Goal: Task Accomplishment & Management: Manage account settings

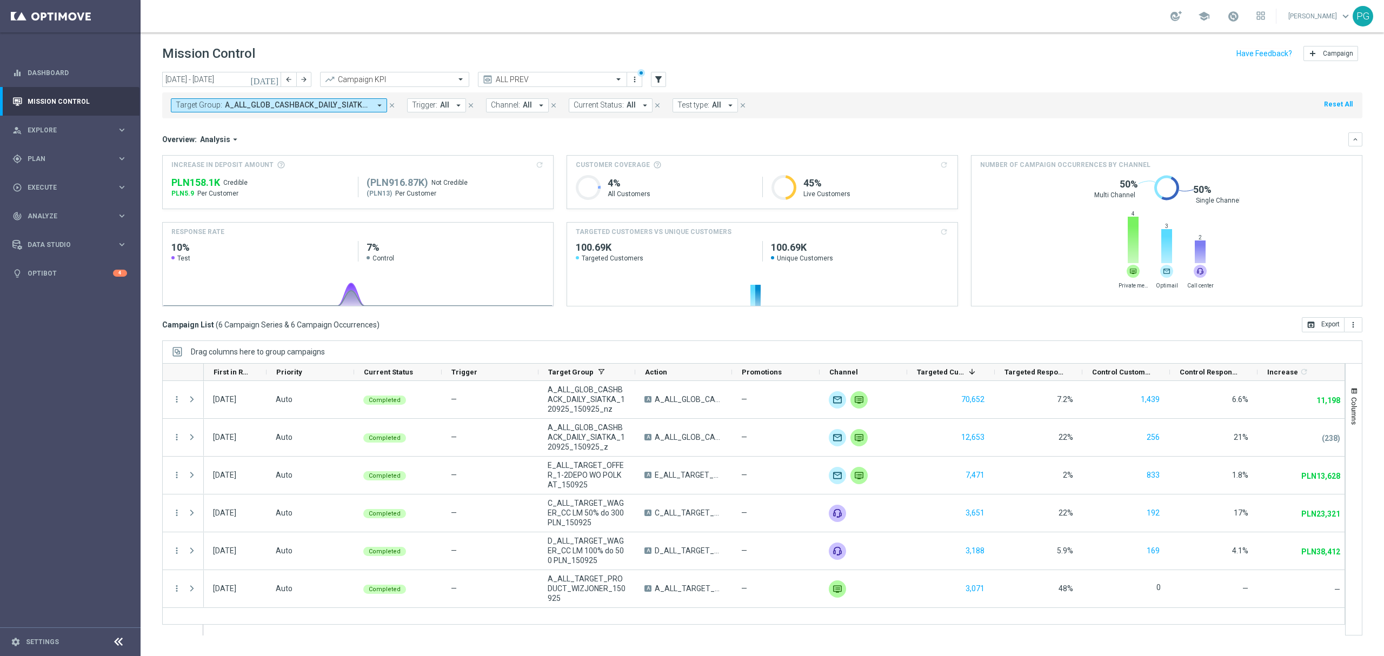
click at [364, 104] on span "A_ALL_GLOB_CASHBACK_DAILY_SIATKA_120925_150925_nz, A_ALL_GLOB_CASHBACK_DAILY_SI…" at bounding box center [297, 105] width 145 height 9
click at [580, 82] on input "text" at bounding box center [542, 79] width 116 height 9
click at [527, 162] on label "ALL AUTO + PREV: based on 09.07.2025" at bounding box center [535, 166] width 102 height 9
click at [585, 75] on input "text" at bounding box center [542, 79] width 116 height 9
click at [566, 87] on div "Quick find ALL PREV" at bounding box center [552, 79] width 149 height 15
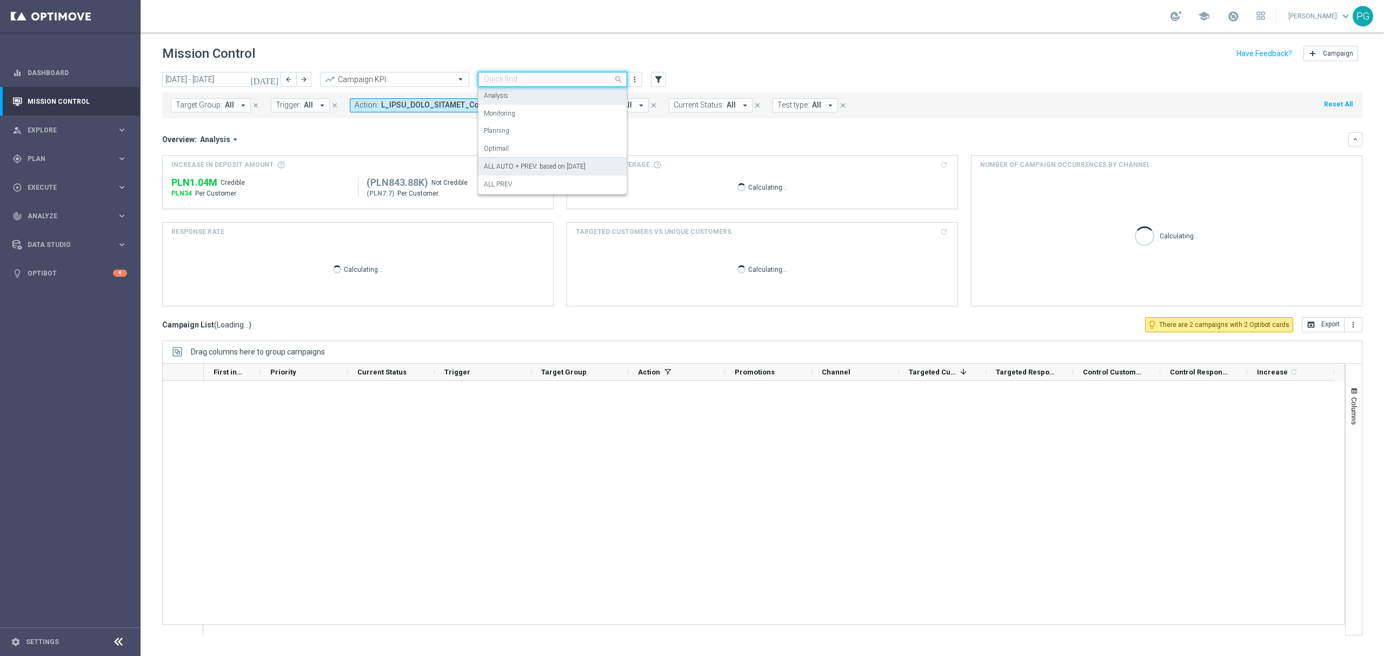
drag, startPoint x: 566, startPoint y: 87, endPoint x: 510, endPoint y: 96, distance: 55.9
click at [510, 96] on div "Analysis" at bounding box center [552, 96] width 137 height 18
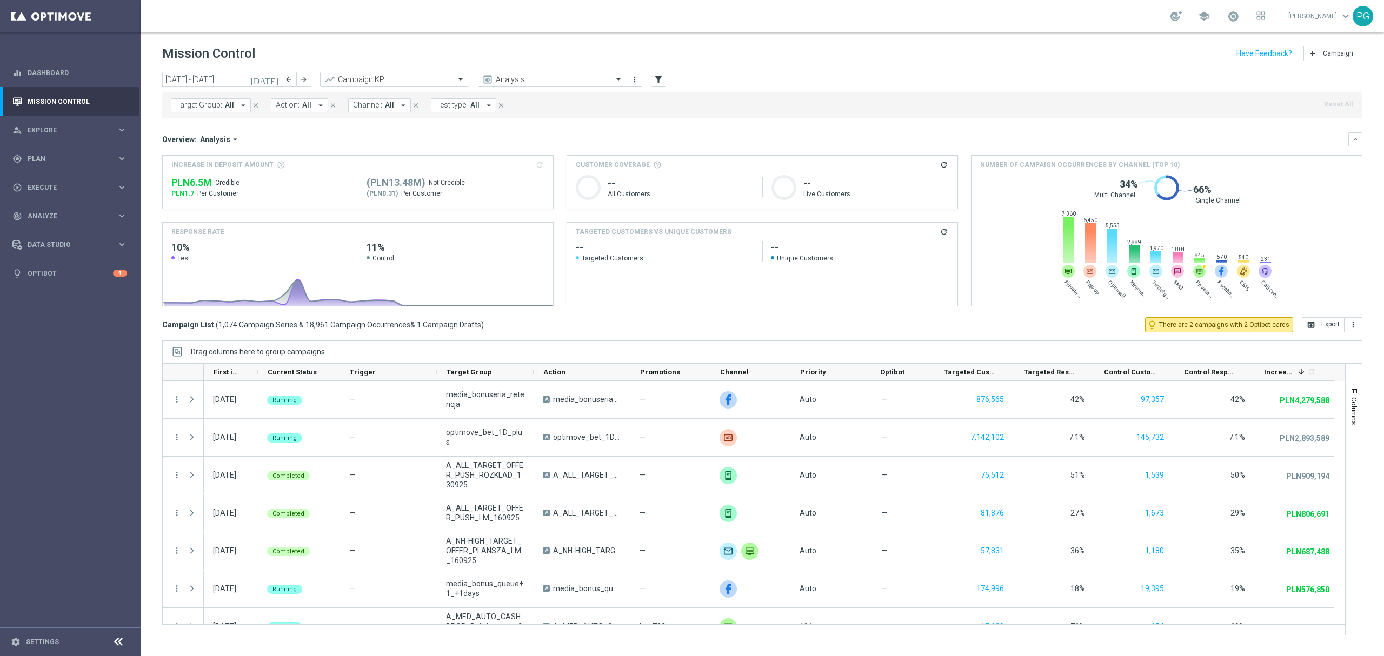
click at [221, 105] on button "Target Group: All arrow_drop_down" at bounding box center [211, 105] width 80 height 14
click at [223, 156] on span "(All Search Results)" at bounding box center [216, 156] width 59 height 9
type input "birthd"
click at [481, 120] on mini-dashboard "Overview: Analysis arrow_drop_down keyboard_arrow_down Increase In Deposit Amou…" at bounding box center [762, 217] width 1200 height 199
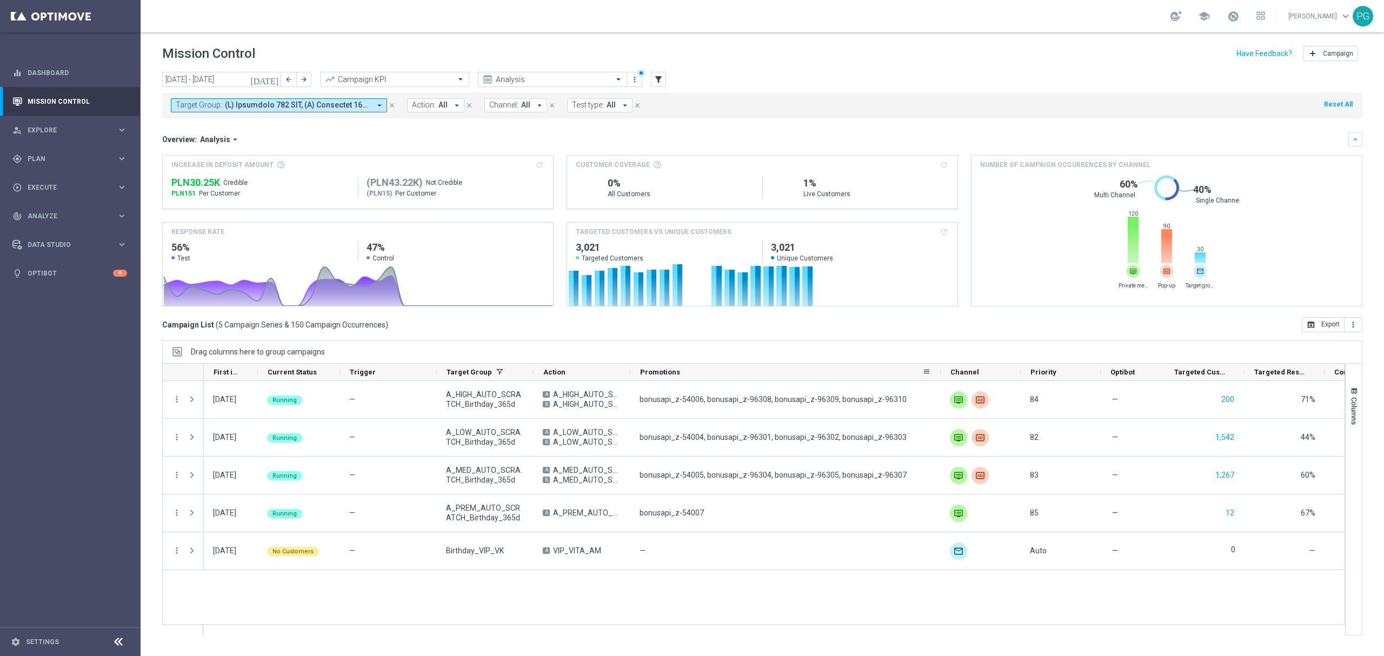
drag, startPoint x: 709, startPoint y: 374, endPoint x: 941, endPoint y: 366, distance: 231.6
click at [941, 366] on div at bounding box center [941, 372] width 4 height 17
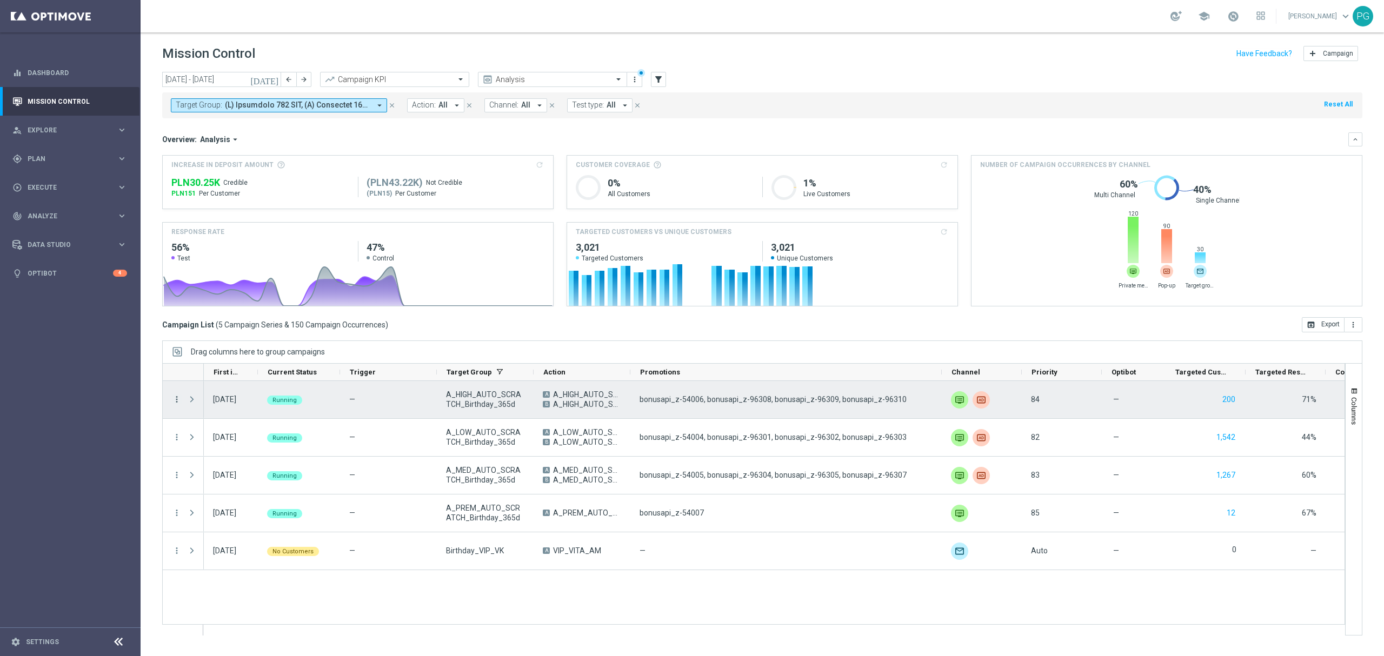
click at [178, 401] on icon "more_vert" at bounding box center [177, 400] width 10 height 10
click at [200, 403] on span "Campaign Details" at bounding box center [225, 407] width 55 height 8
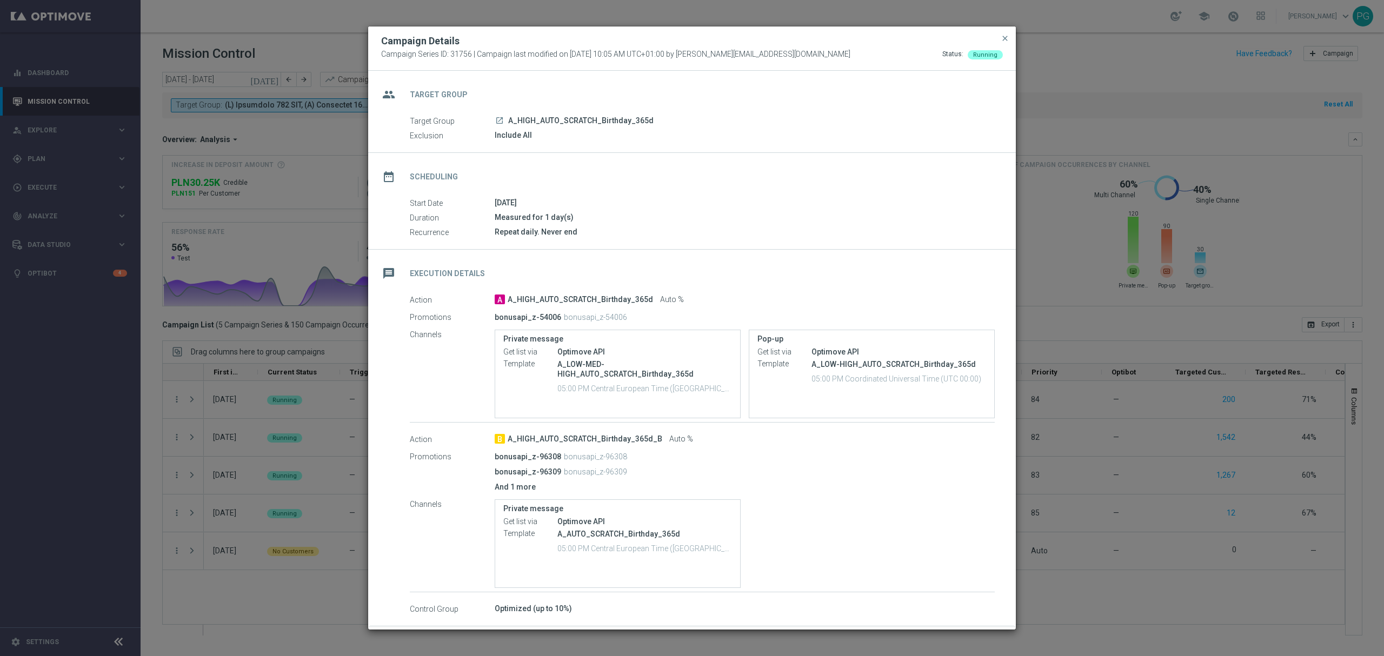
scroll to position [44, 0]
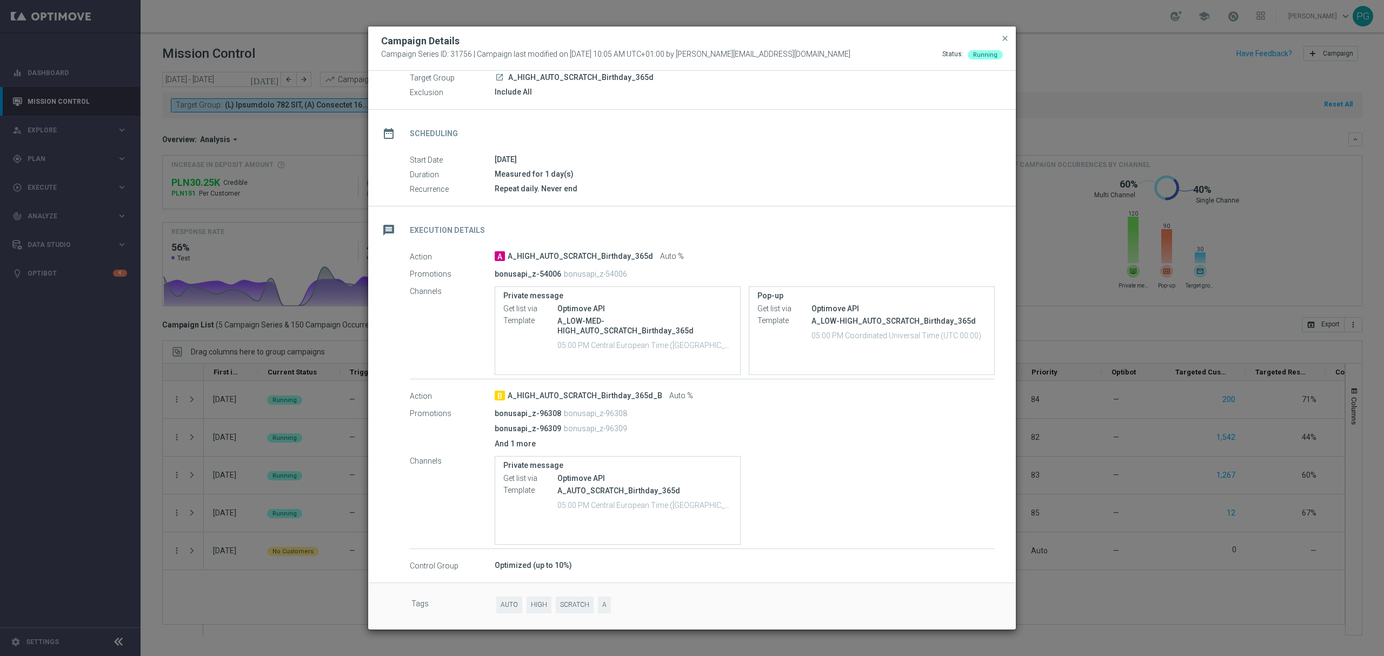
click at [513, 444] on p "And 1 more" at bounding box center [745, 444] width 500 height 10
click at [498, 444] on p "And 1 more" at bounding box center [745, 444] width 500 height 10
click at [533, 444] on p "And 1 more" at bounding box center [745, 444] width 500 height 10
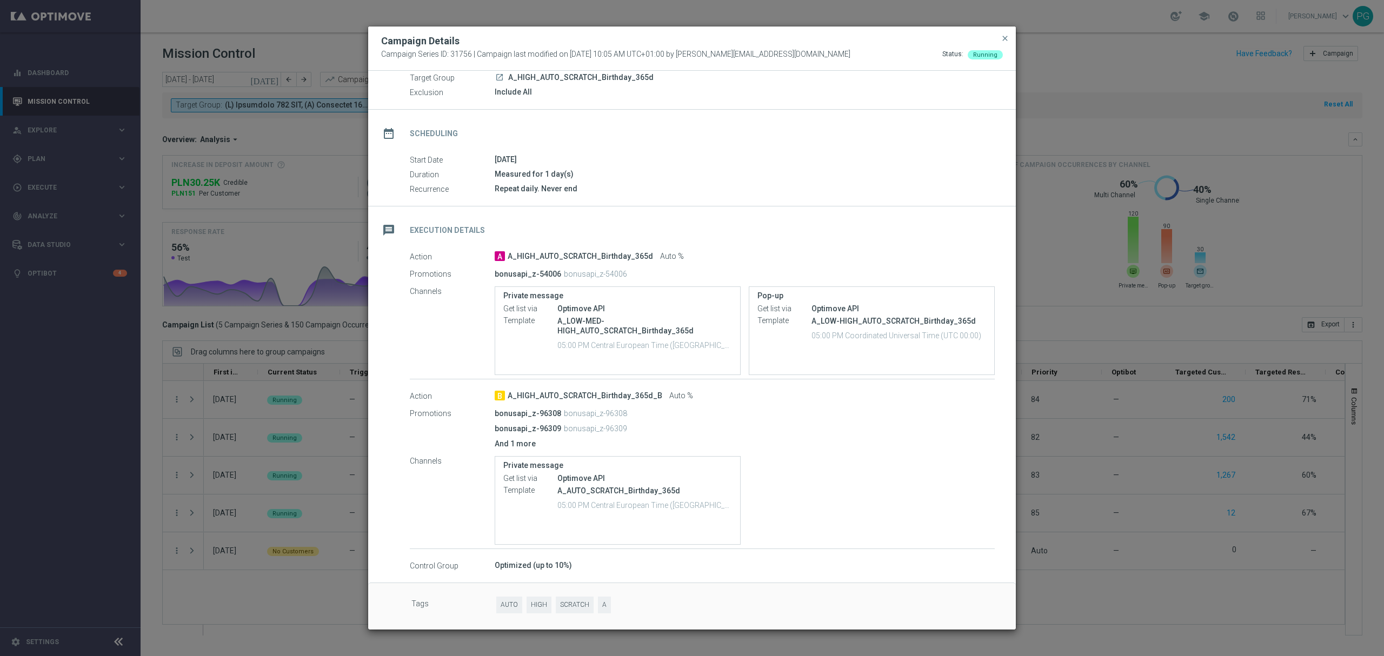
click at [526, 448] on p "And 1 more" at bounding box center [745, 444] width 500 height 10
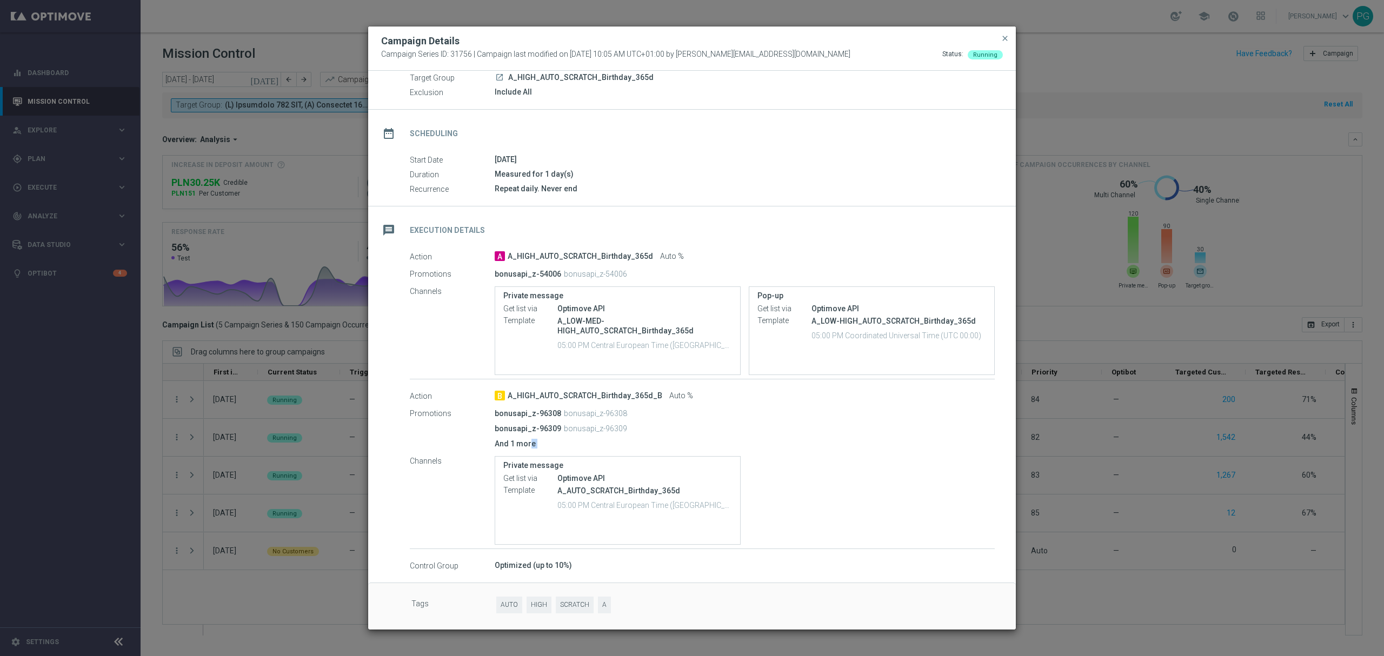
click at [563, 449] on div "bonusapi_z-96308 bonusapi_z-96308 bonusapi_z-96309 bonusapi_z-96309 And 1 more" at bounding box center [745, 428] width 500 height 47
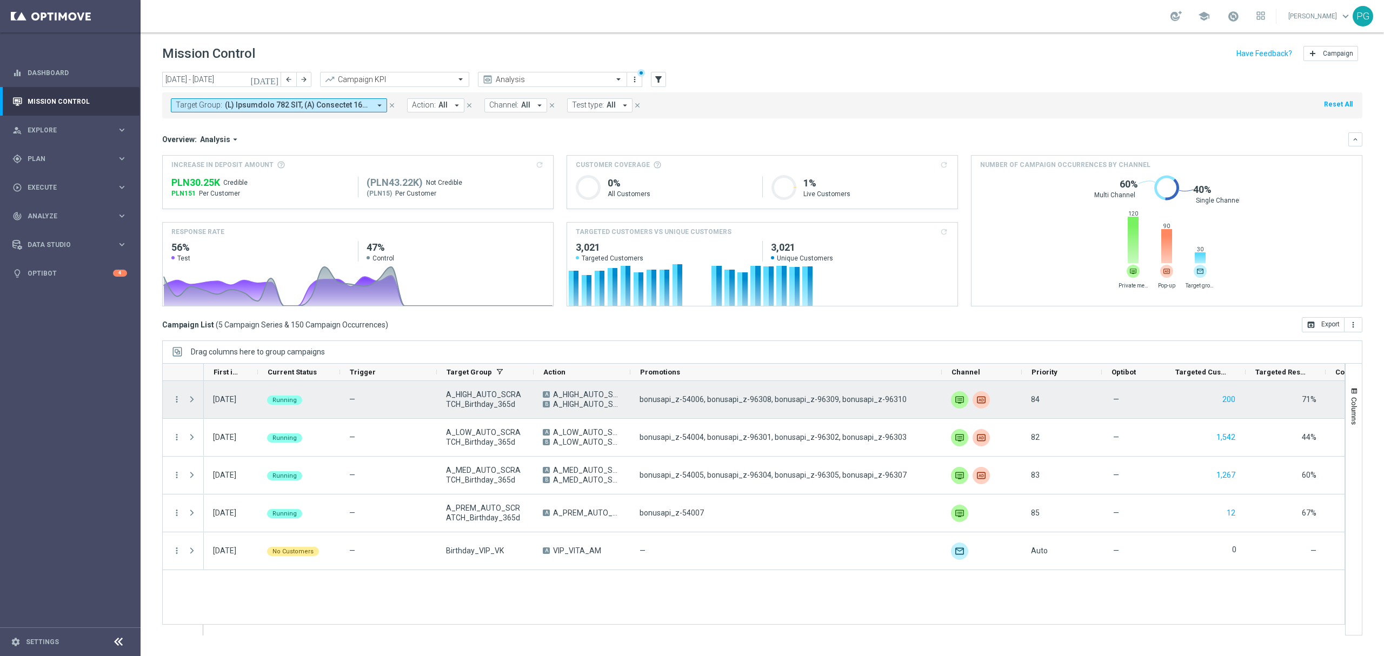
click at [176, 394] on div "more_vert" at bounding box center [172, 399] width 19 height 37
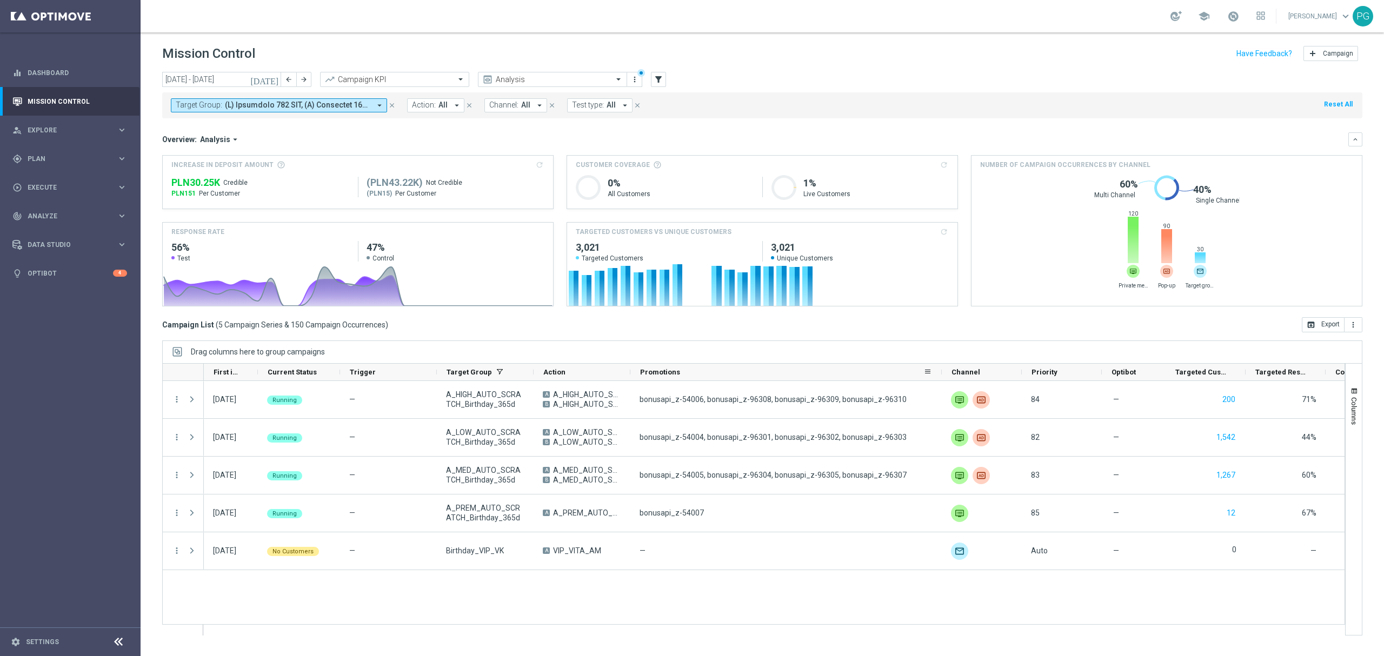
click at [631, 375] on div "Promotions" at bounding box center [786, 372] width 311 height 17
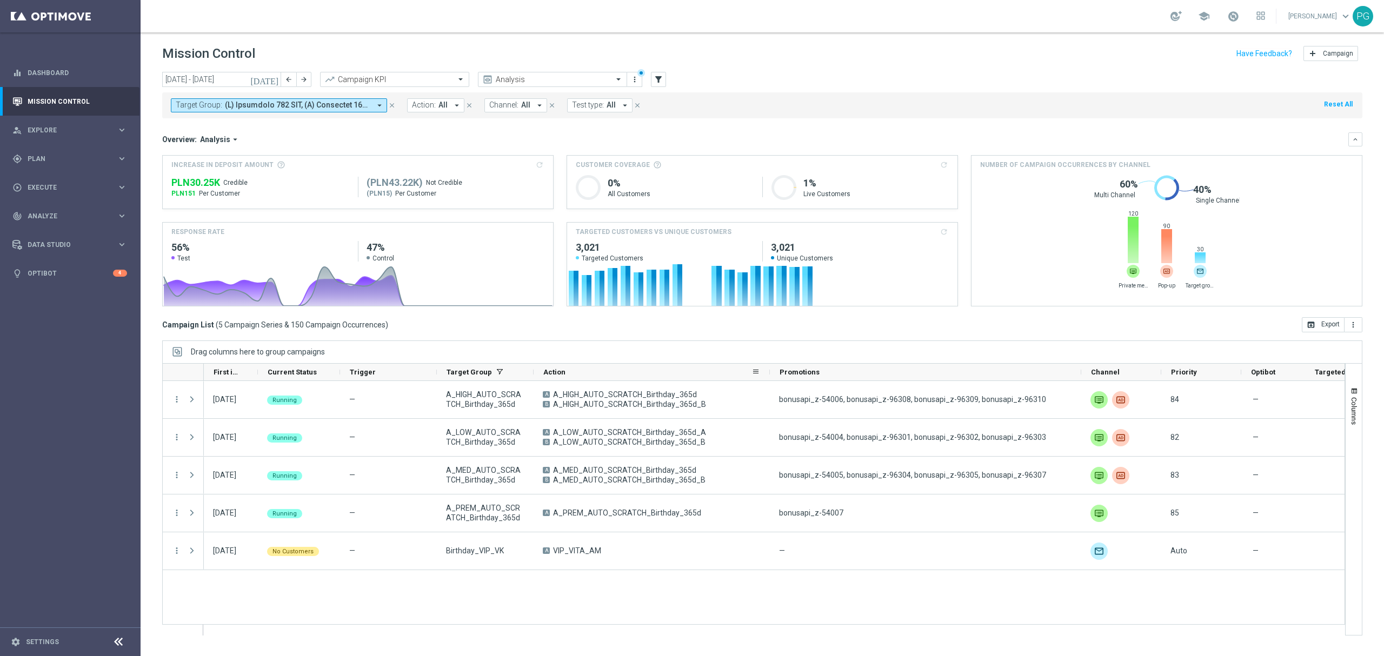
drag, startPoint x: 628, startPoint y: 375, endPoint x: 768, endPoint y: 370, distance: 139.6
click at [768, 370] on div at bounding box center [770, 372] width 4 height 17
click at [295, 107] on span at bounding box center [297, 105] width 145 height 9
click at [260, 174] on label "A_PREM-PEXTRA_AUTO_CASHDROP_WELCOME_PW_MRKT_WEEKLY" at bounding box center [271, 174] width 168 height 6
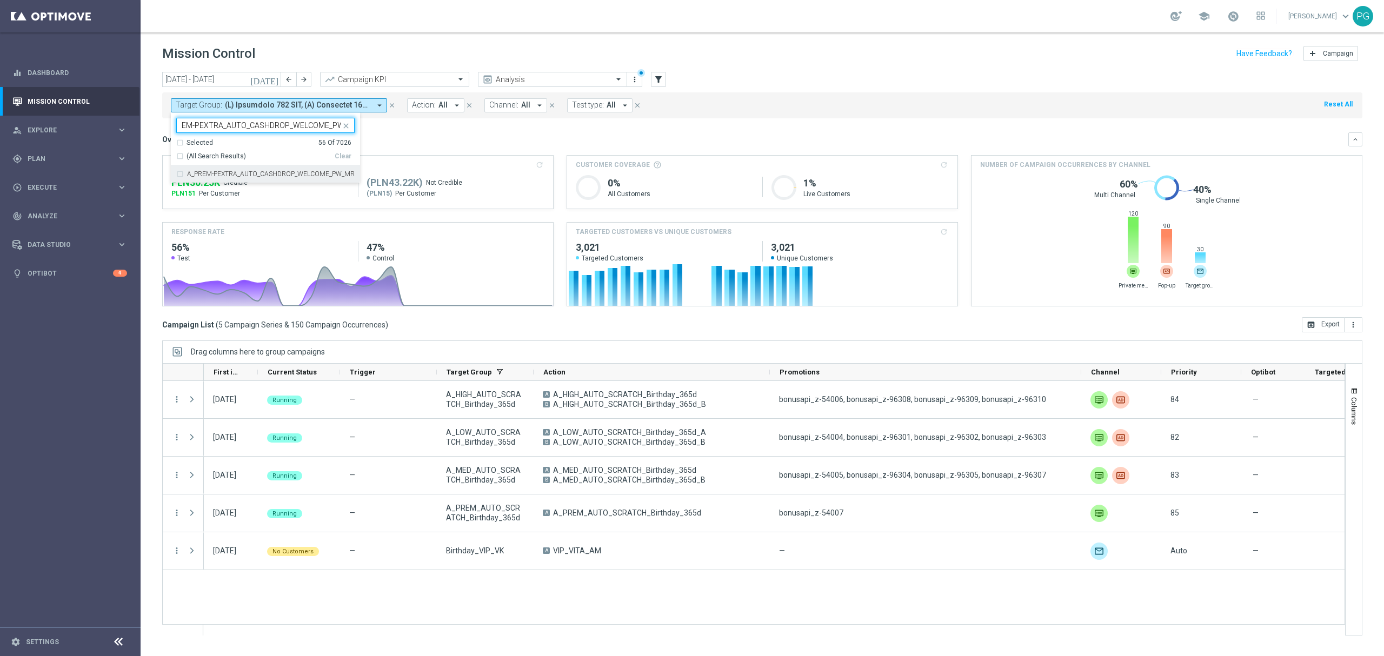
type input "A_PREM-PEXTRA_AUTO_CASHDROP_WELCOME_PW"
click at [445, 111] on button "Action: All arrow_drop_down" at bounding box center [435, 105] width 57 height 14
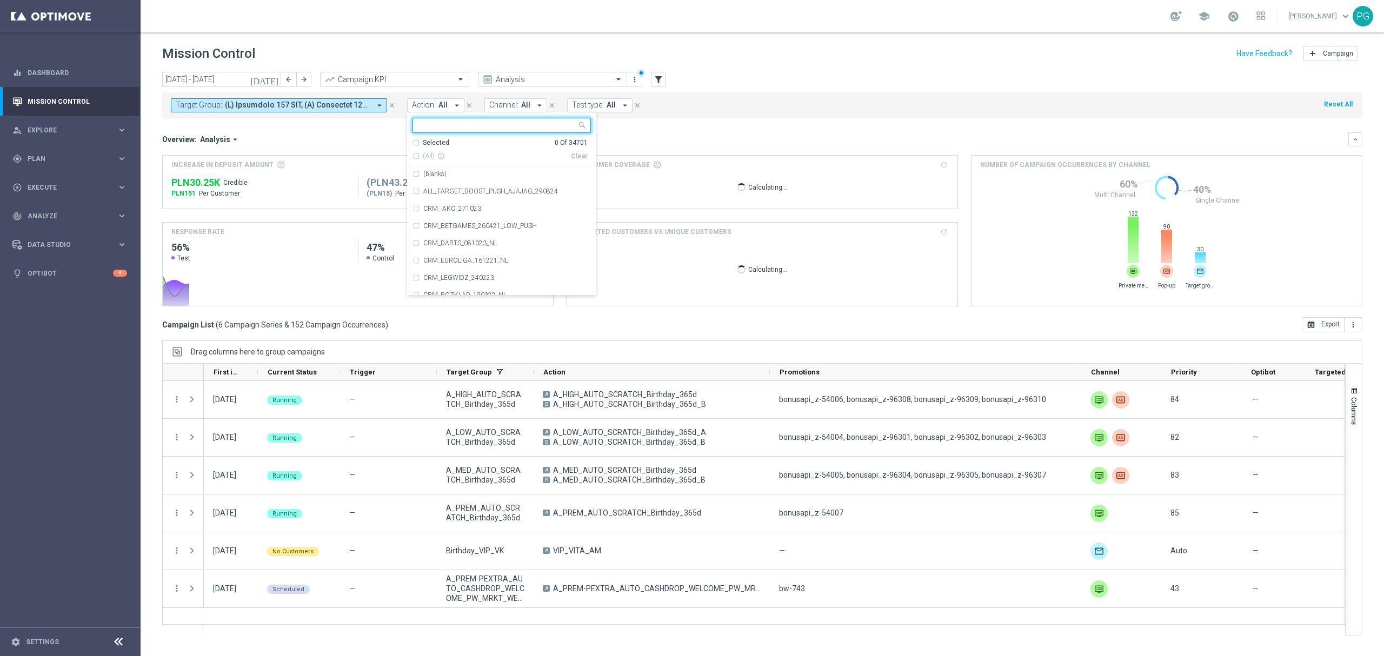
click at [372, 135] on div "Overview: Analysis arrow_drop_down" at bounding box center [755, 140] width 1186 height 10
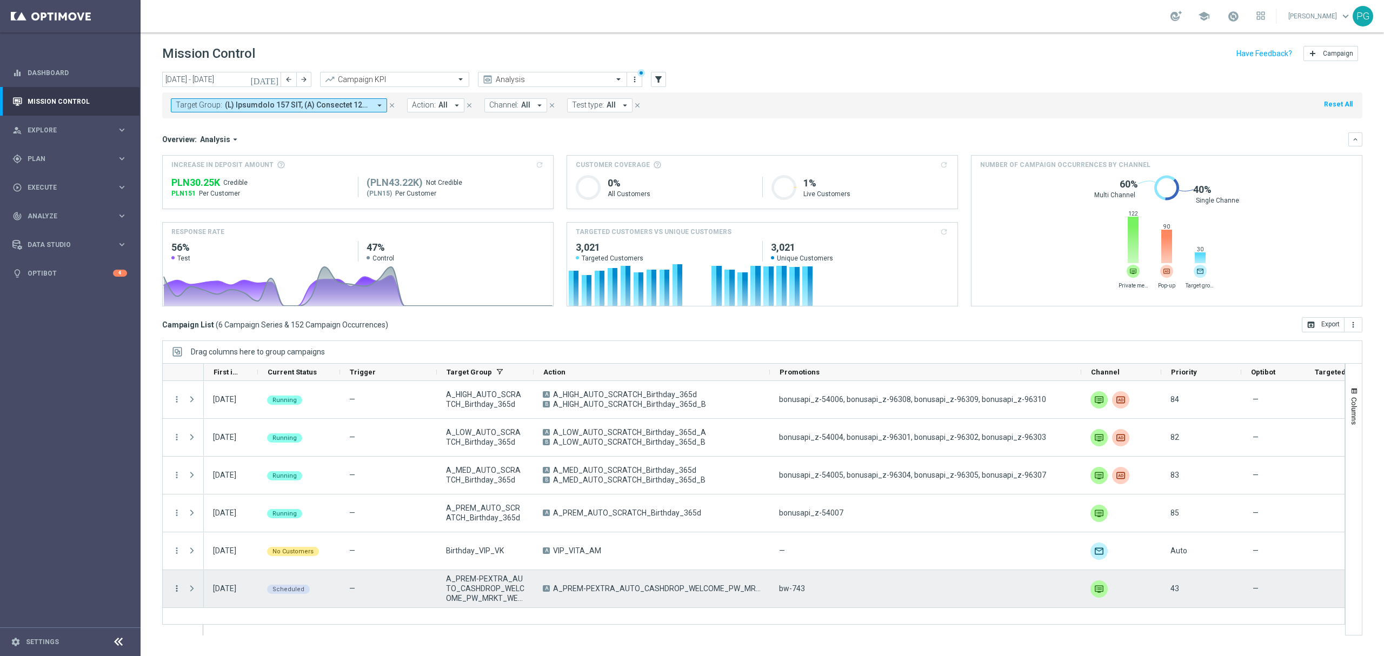
click at [180, 586] on icon "more_vert" at bounding box center [177, 589] width 10 height 10
click at [215, 479] on span "Campaign Details" at bounding box center [225, 477] width 55 height 8
click at [178, 591] on icon "more_vert" at bounding box center [177, 589] width 10 height 10
click at [251, 479] on span "Campaign Details" at bounding box center [225, 477] width 55 height 8
click at [193, 591] on span "Press SPACE to select this row." at bounding box center [192, 589] width 10 height 9
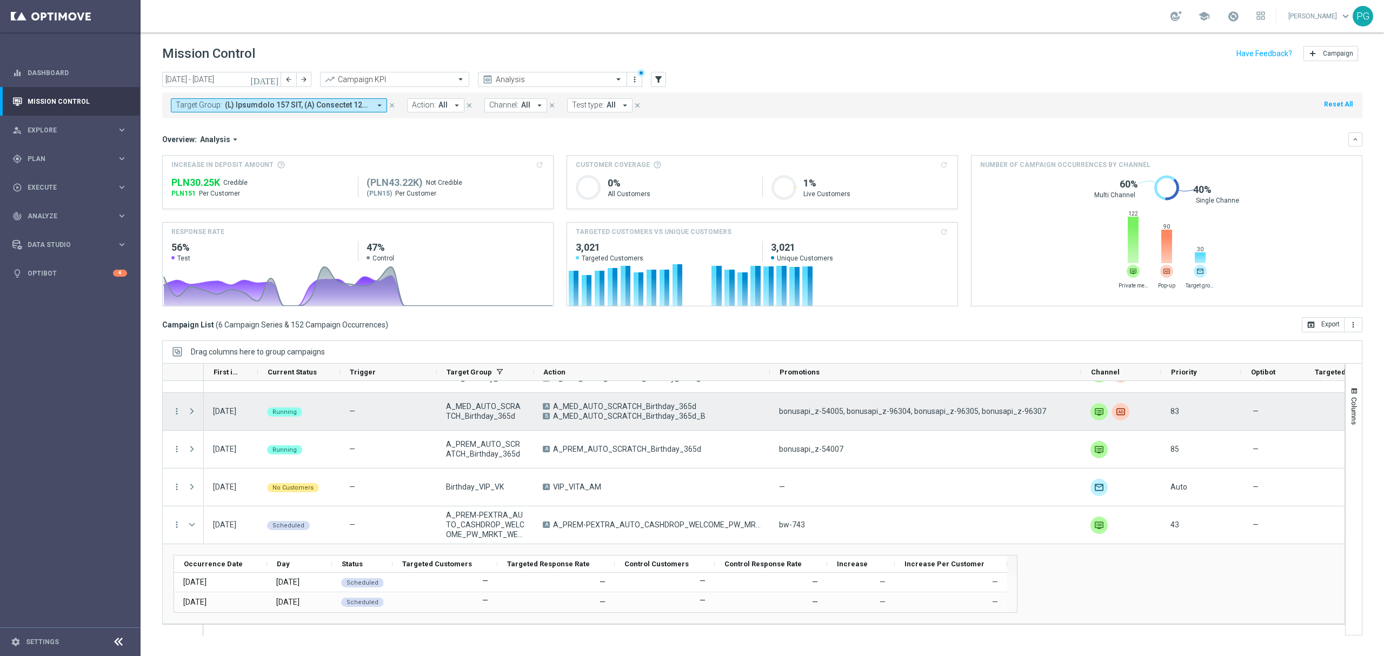
scroll to position [64, 0]
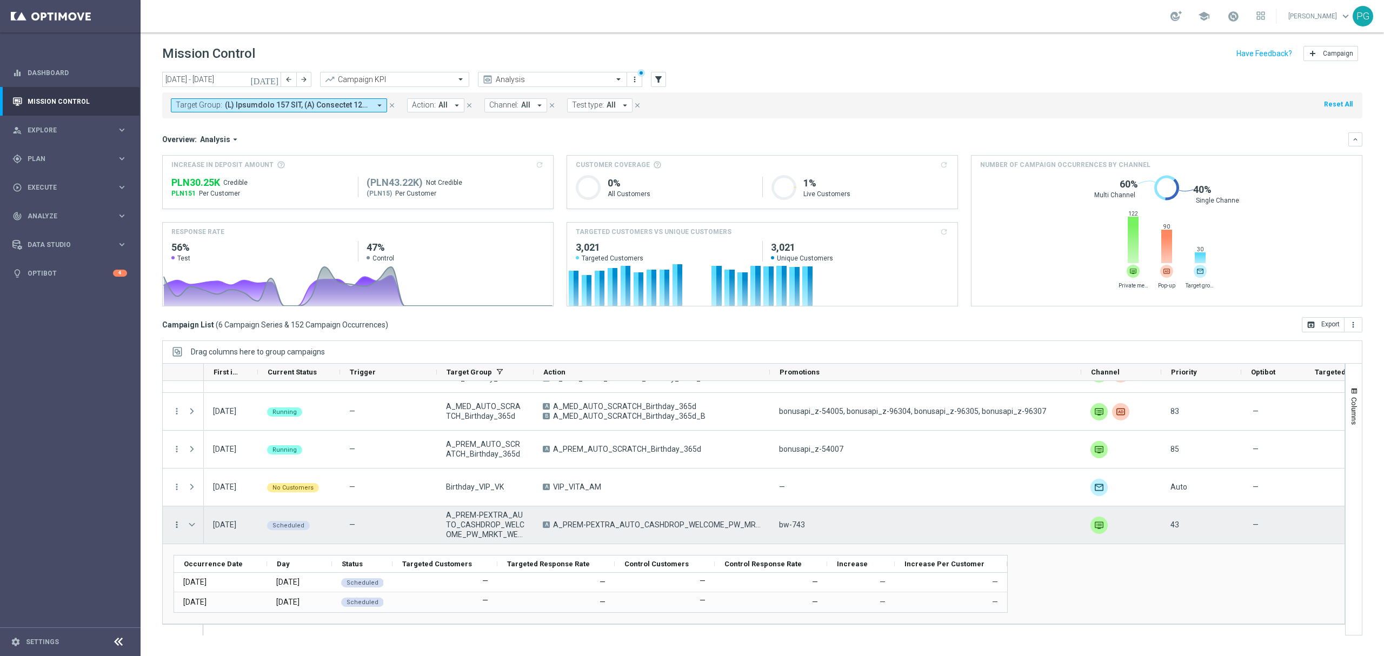
click at [178, 524] on icon "more_vert" at bounding box center [177, 525] width 10 height 10
click at [214, 531] on span "Campaign Details" at bounding box center [225, 532] width 55 height 8
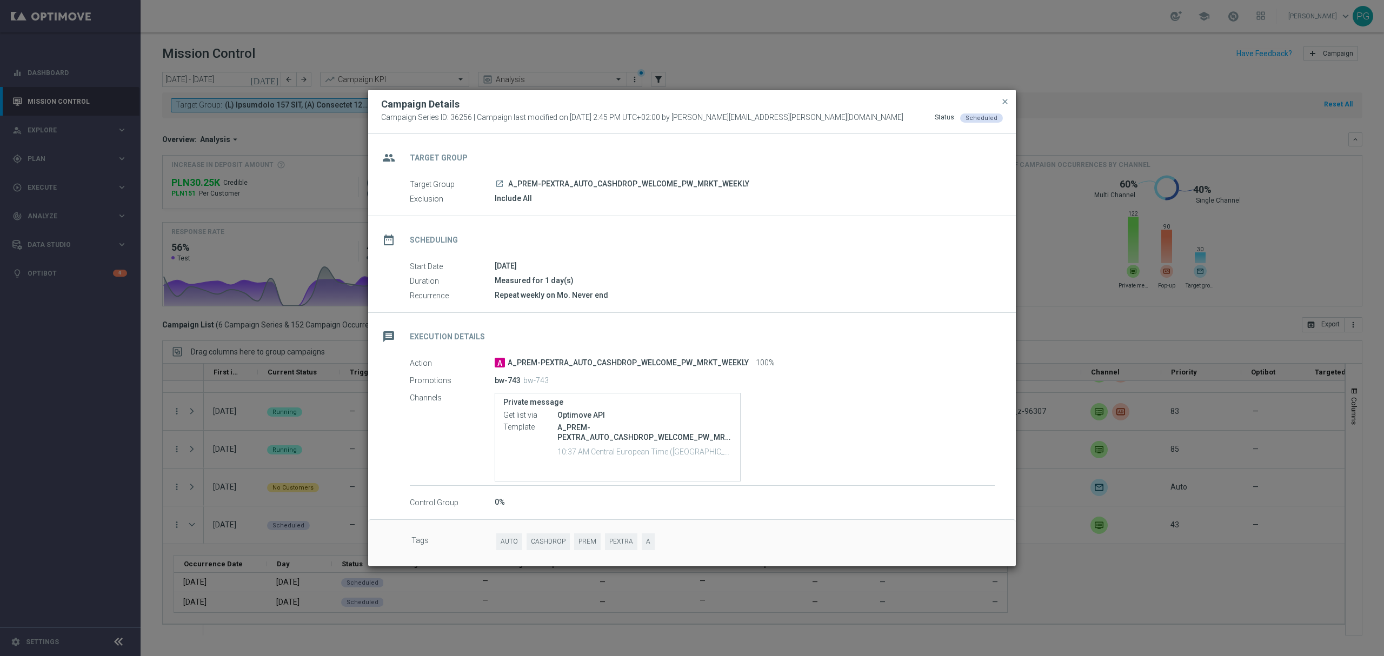
click at [500, 183] on icon "launch" at bounding box center [499, 184] width 9 height 9
drag, startPoint x: 758, startPoint y: 182, endPoint x: 712, endPoint y: 187, distance: 46.2
click at [712, 187] on div "launch A_PREM-PEXTRA_AUTO_CASHDROP_WELCOME_PW_MRKT_WEEKLY" at bounding box center [745, 183] width 500 height 11
click at [740, 187] on span "A_PREM-PEXTRA_AUTO_CASHDROP_WELCOME_PW_MRKT_WEEKLY" at bounding box center [628, 185] width 241 height 10
drag, startPoint x: 717, startPoint y: 183, endPoint x: 749, endPoint y: 182, distance: 32.5
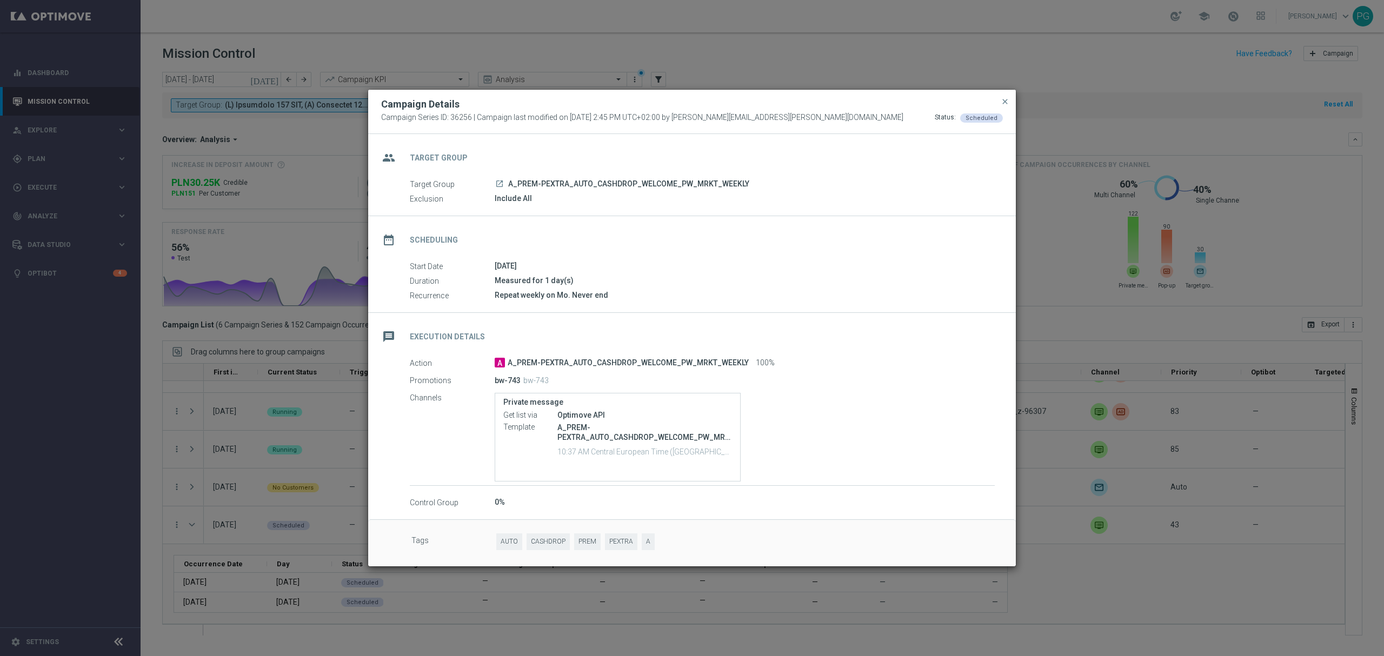
click at [749, 182] on div "launch A_PREM-PEXTRA_AUTO_CASHDROP_WELCOME_PW_MRKT_WEEKLY" at bounding box center [745, 183] width 500 height 11
click at [729, 183] on span "A_PREM-PEXTRA_AUTO_CASHDROP_WELCOME_PW_MRKT_WEEKLY" at bounding box center [628, 185] width 241 height 10
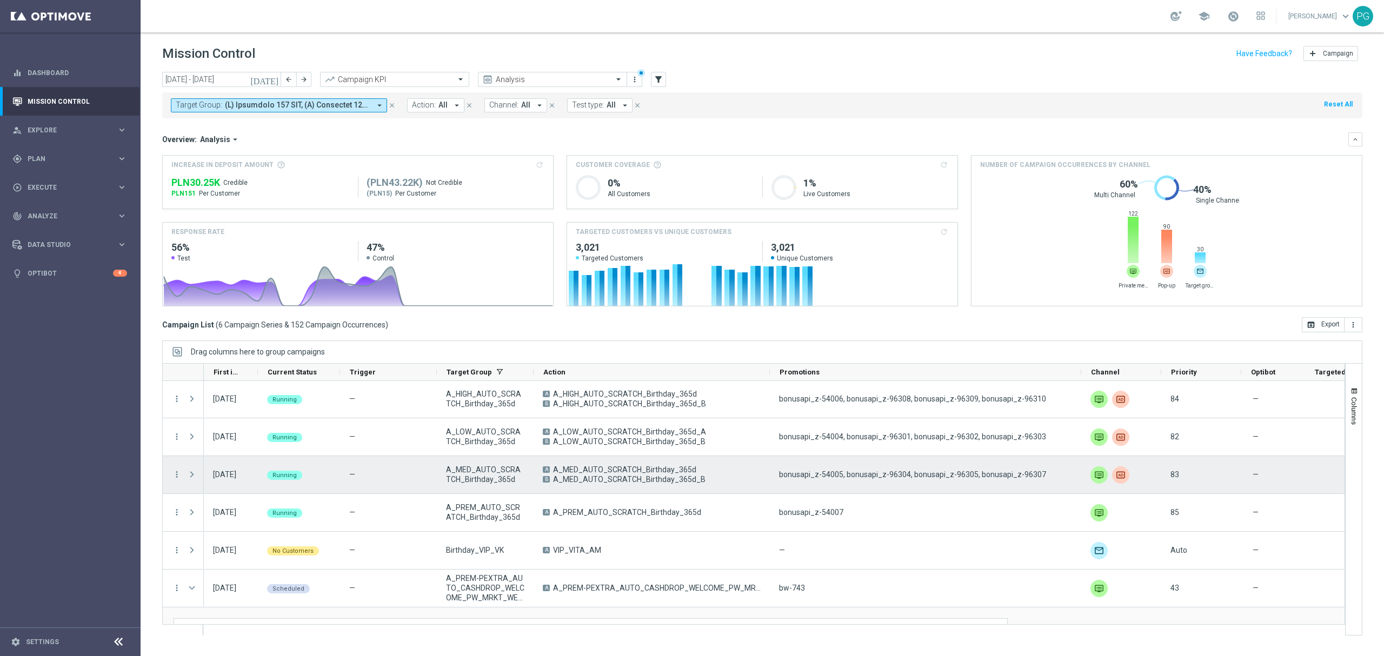
scroll to position [0, 0]
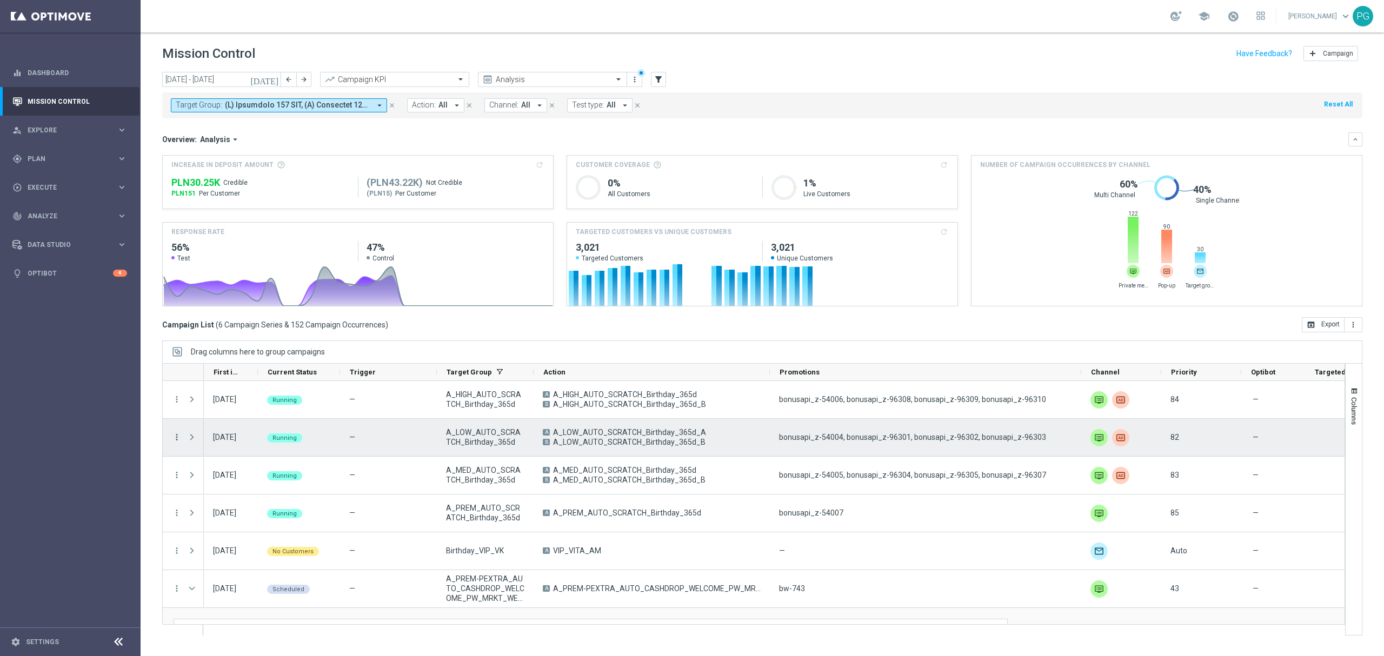
click at [177, 437] on icon "more_vert" at bounding box center [177, 438] width 10 height 10
click at [221, 445] on span "Campaign Details" at bounding box center [225, 445] width 55 height 8
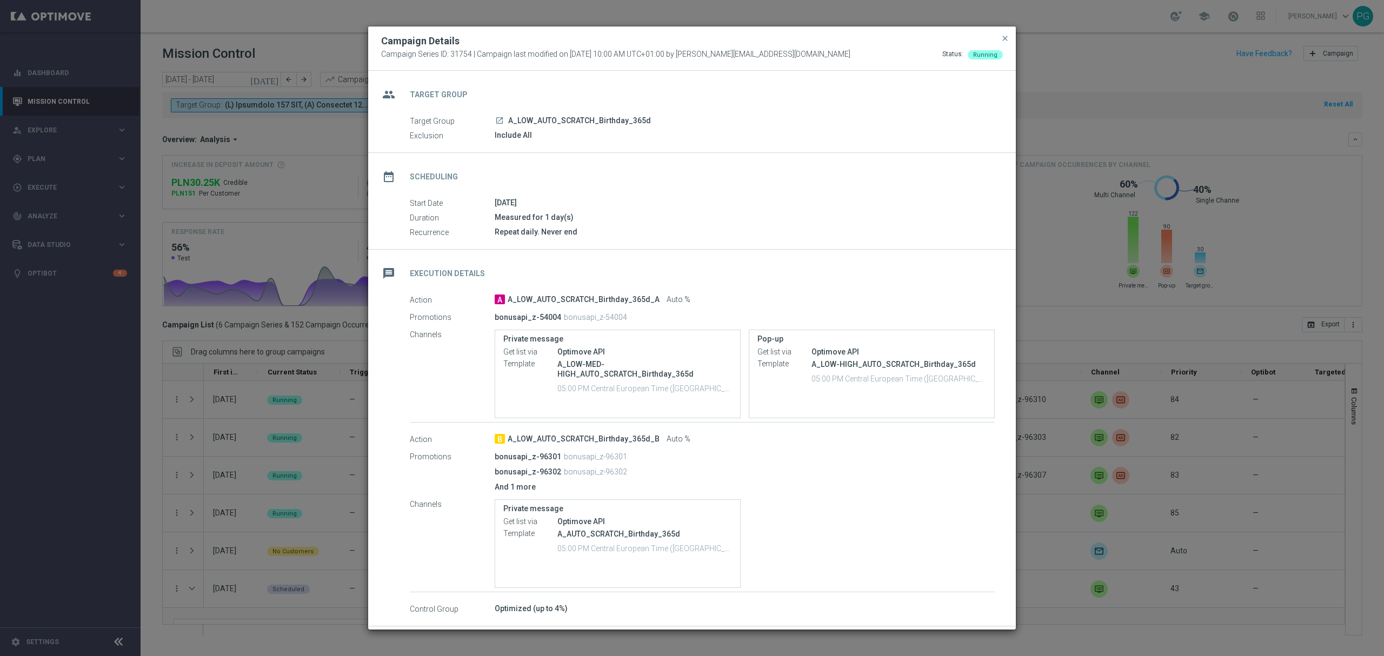
scroll to position [44, 0]
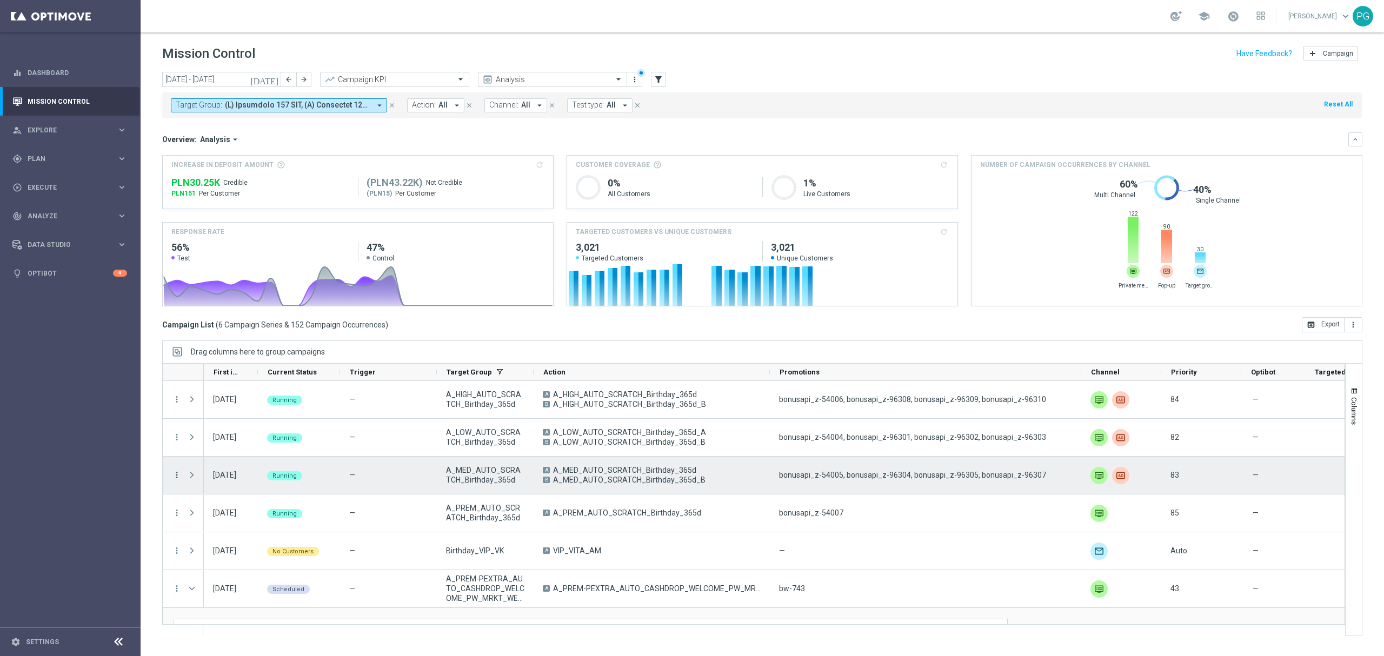
click at [176, 476] on icon "more_vert" at bounding box center [177, 475] width 10 height 10
click at [217, 479] on span "Campaign Details" at bounding box center [225, 483] width 55 height 8
click at [178, 476] on icon "more_vert" at bounding box center [177, 475] width 10 height 10
click at [193, 481] on icon "list" at bounding box center [191, 483] width 8 height 8
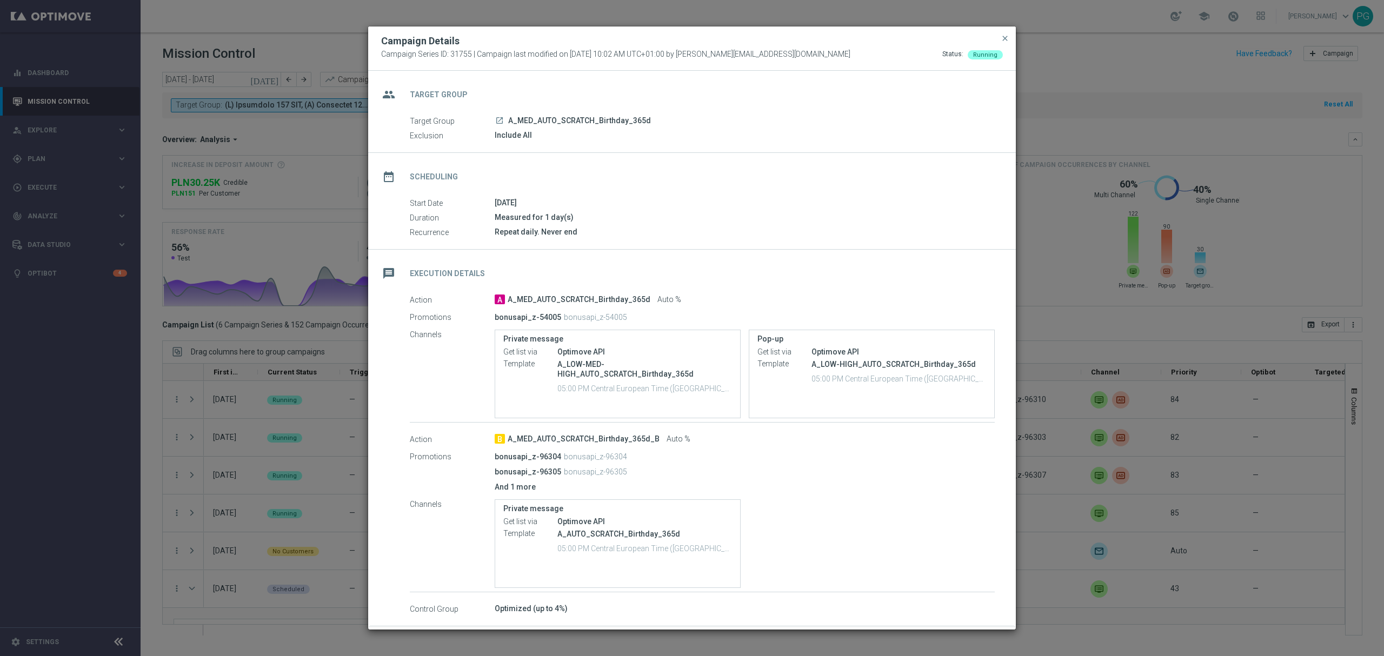
click at [245, 368] on modal-container "Campaign Details Campaign Series ID: 31755 | Campaign last modified on 2 Jan 20…" at bounding box center [692, 328] width 1384 height 656
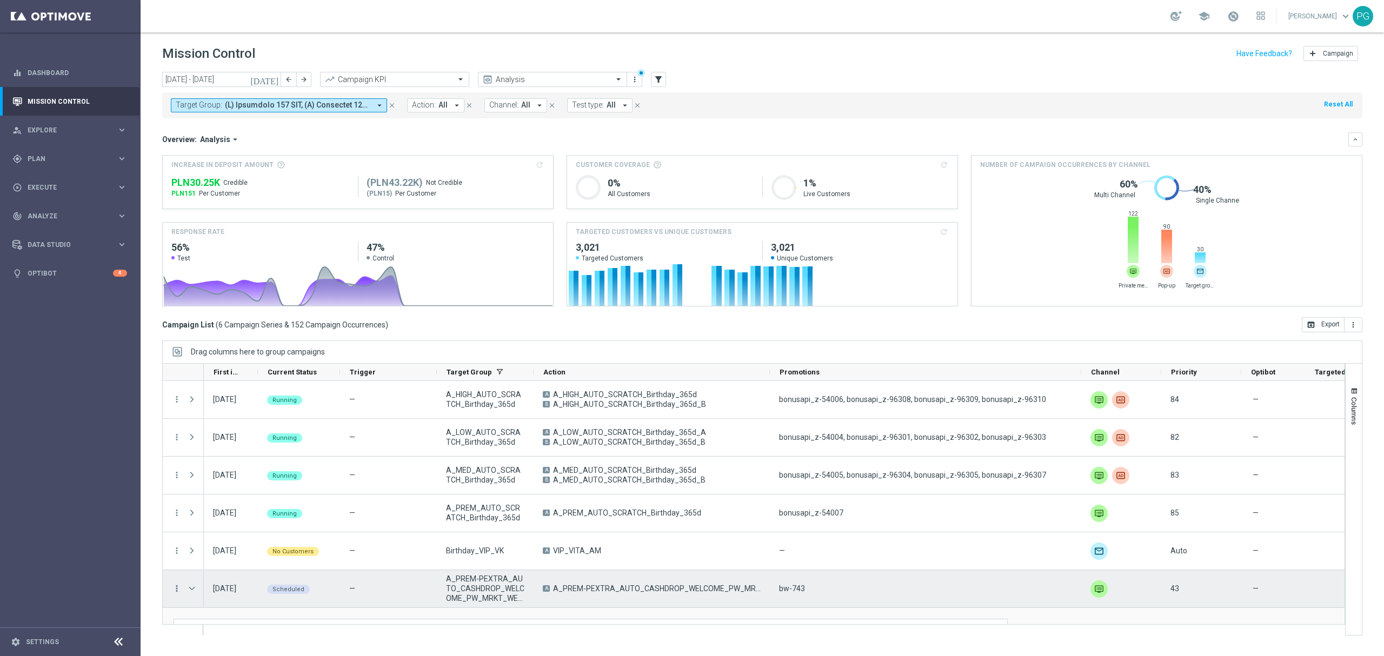
click at [176, 587] on icon "more_vert" at bounding box center [177, 589] width 10 height 10
click at [262, 475] on div "Campaign Details" at bounding box center [248, 477] width 101 height 8
click at [176, 589] on icon "more_vert" at bounding box center [177, 589] width 10 height 10
click at [275, 475] on div "Campaign Details" at bounding box center [248, 477] width 101 height 8
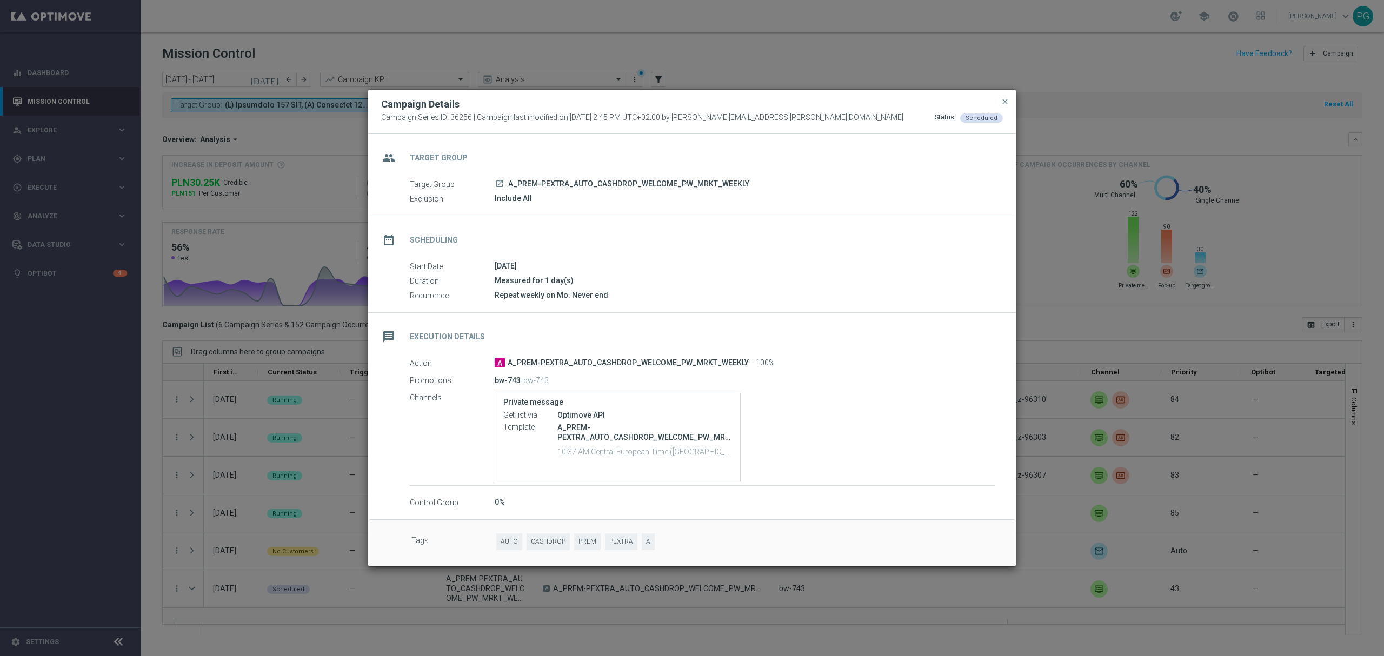
click at [500, 185] on icon "launch" at bounding box center [499, 184] width 9 height 9
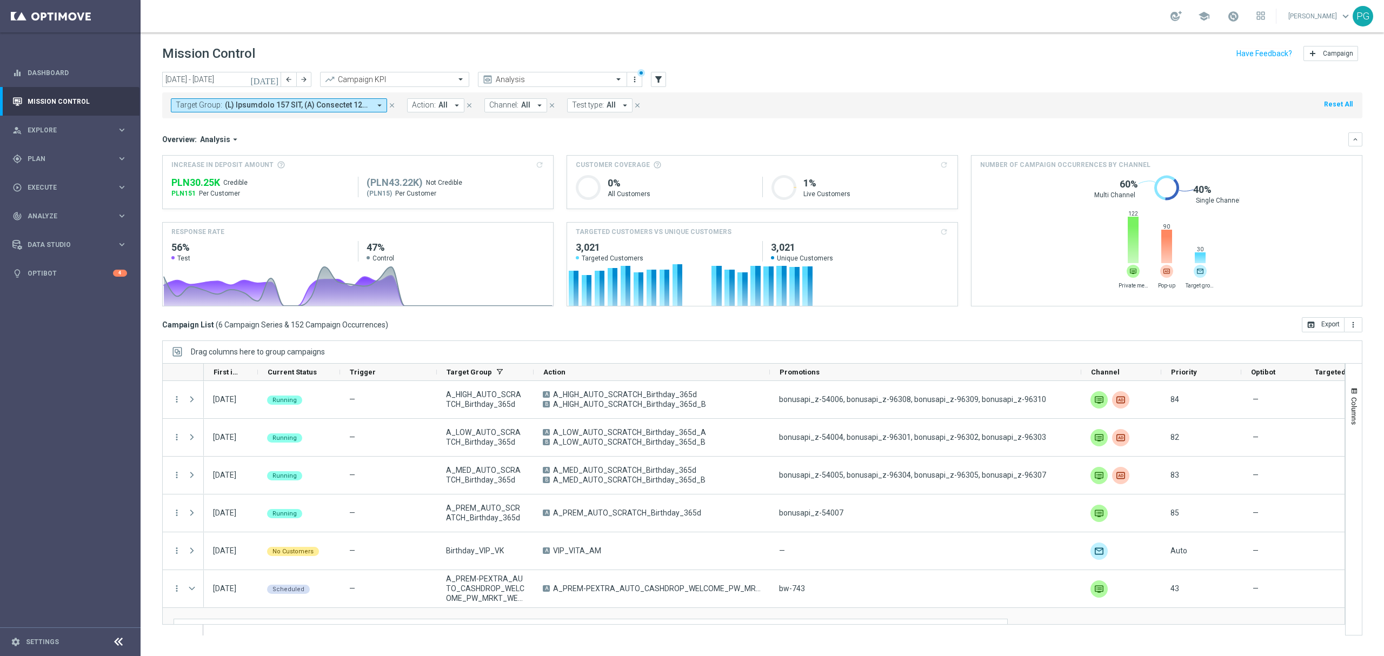
click at [360, 101] on span at bounding box center [297, 105] width 145 height 9
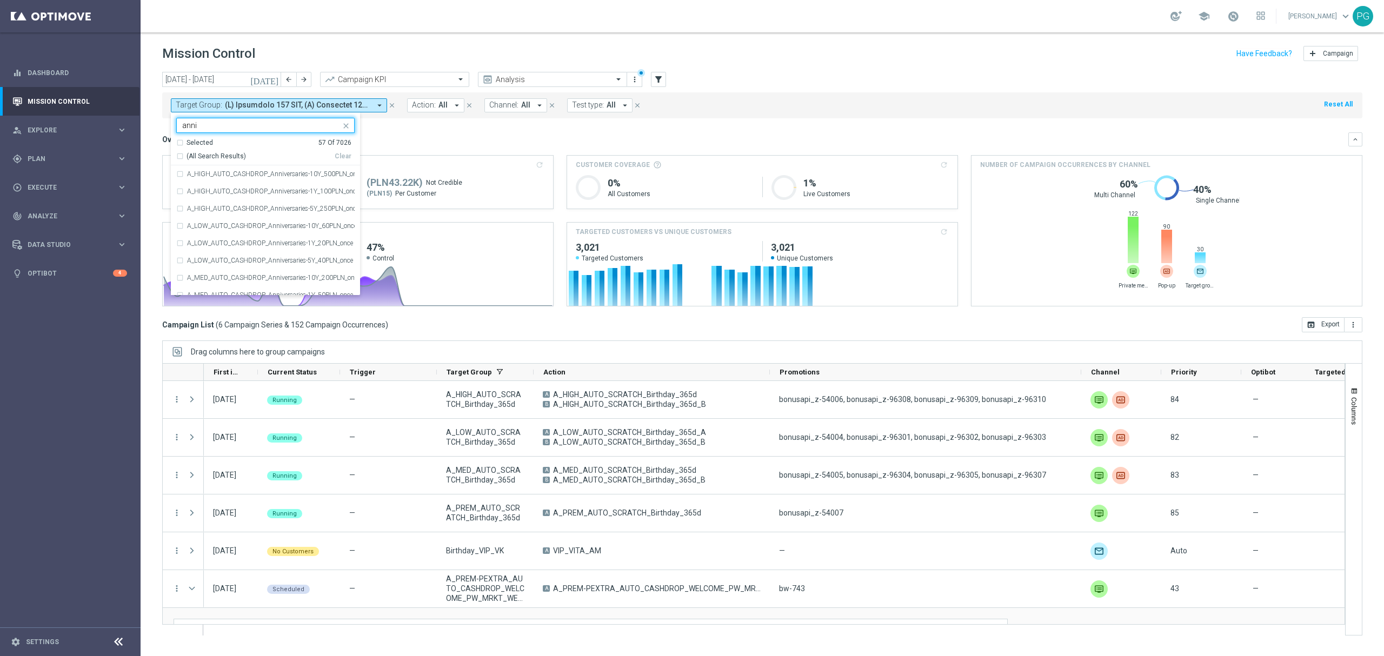
click at [207, 158] on span "(All Search Results)" at bounding box center [216, 156] width 59 height 9
type input "anni"
click at [413, 143] on div "Overview: Analysis arrow_drop_down" at bounding box center [755, 140] width 1186 height 10
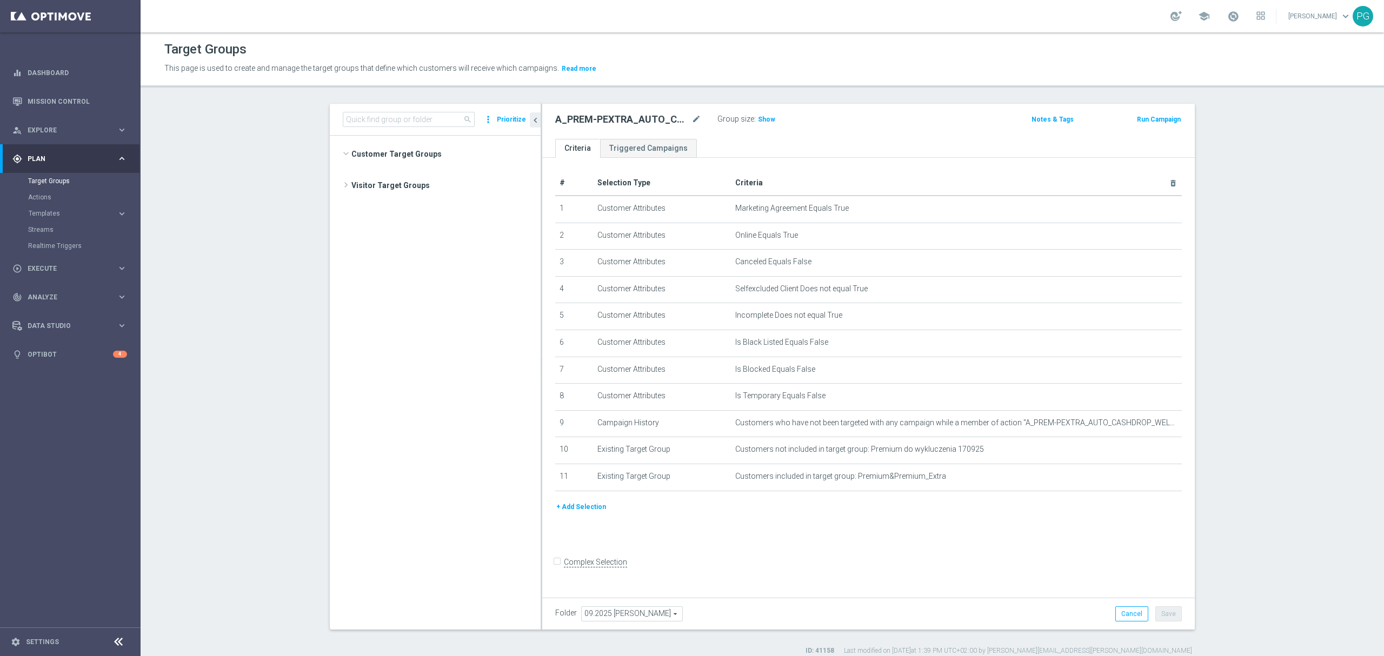
scroll to position [343, 0]
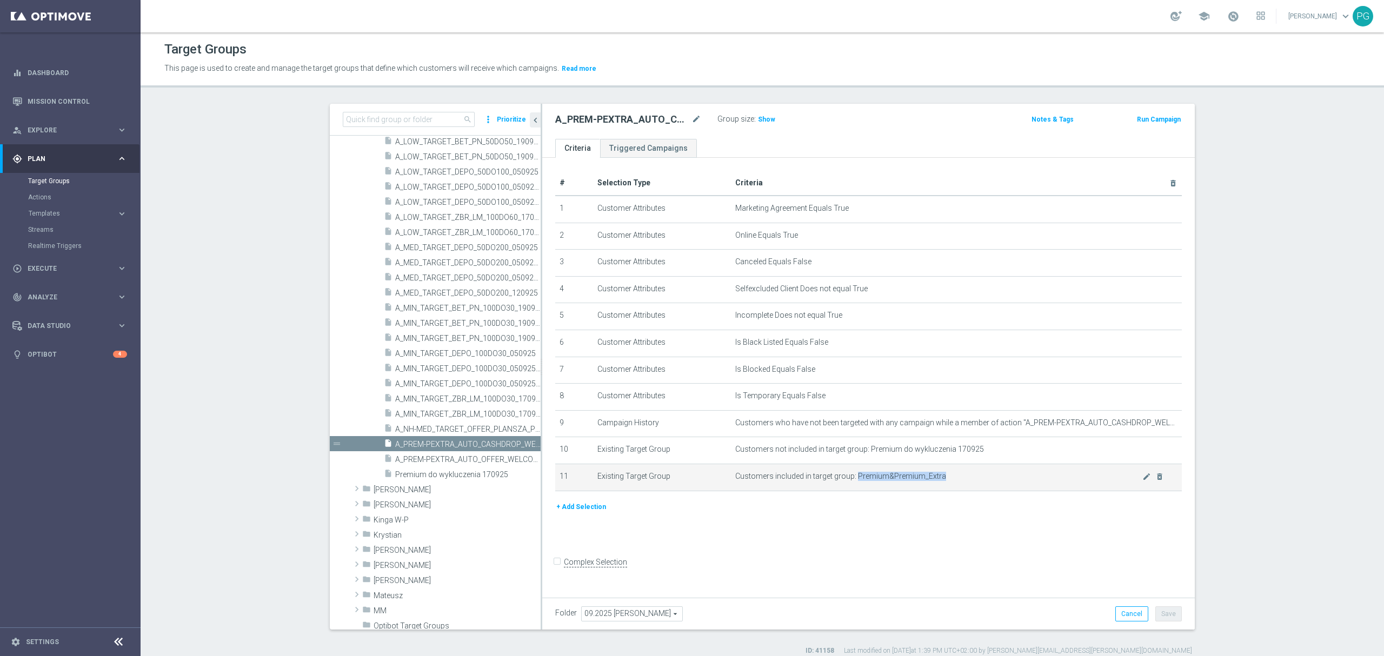
drag, startPoint x: 850, startPoint y: 481, endPoint x: 940, endPoint y: 494, distance: 90.7
click at [940, 491] on td "Customers included in target group: Premium&Premium_Extra mode_edit delete_fore…" at bounding box center [957, 477] width 452 height 27
copy span "Premium&Premium_Extra"
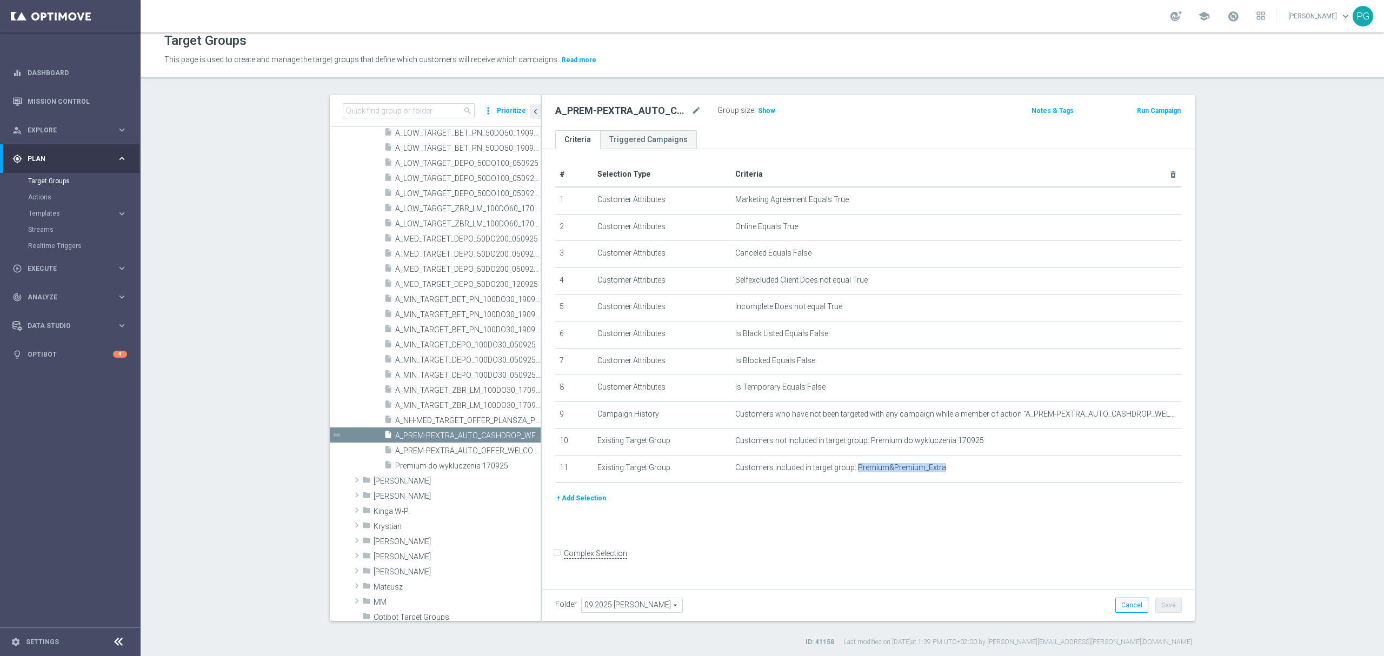
scroll to position [9, 0]
click at [414, 113] on input at bounding box center [409, 110] width 132 height 15
paste input "Premium&Premium_Extra"
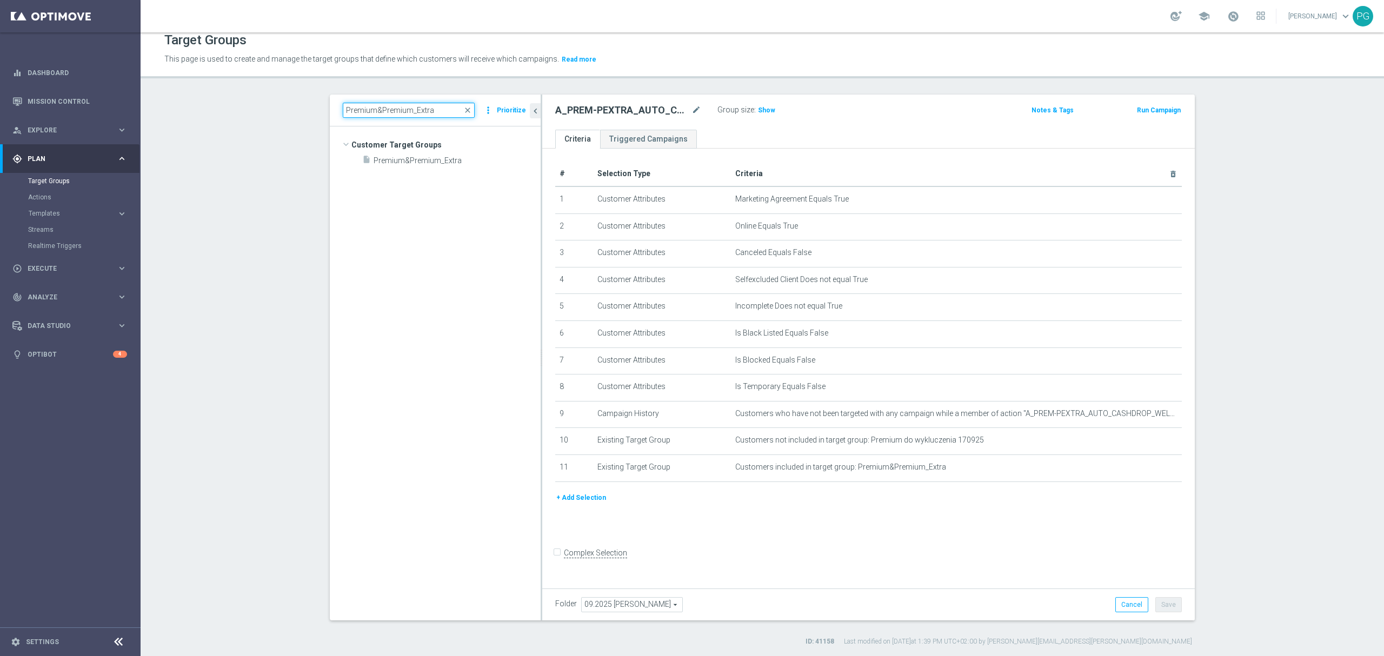
type input "Premium&Premium_Extra"
click at [453, 156] on span "Premium&Premium_Extra" at bounding box center [457, 160] width 167 height 9
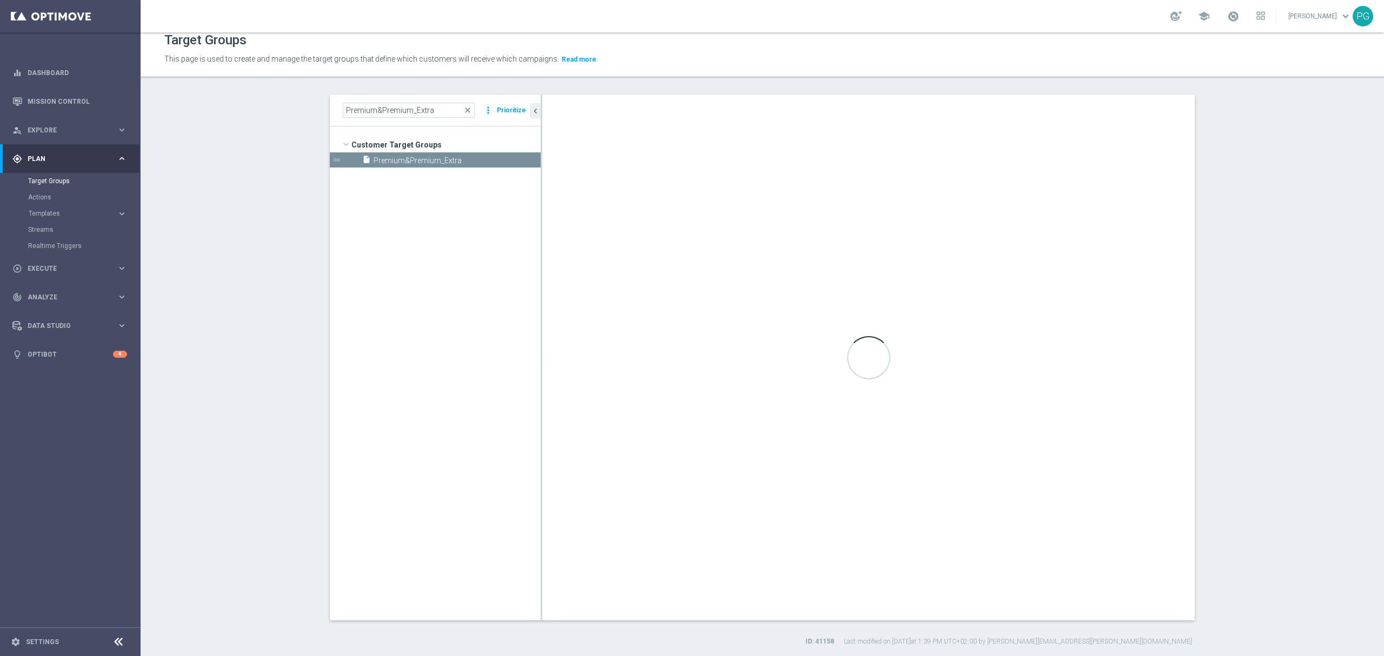
type input "Customer Target Groups"
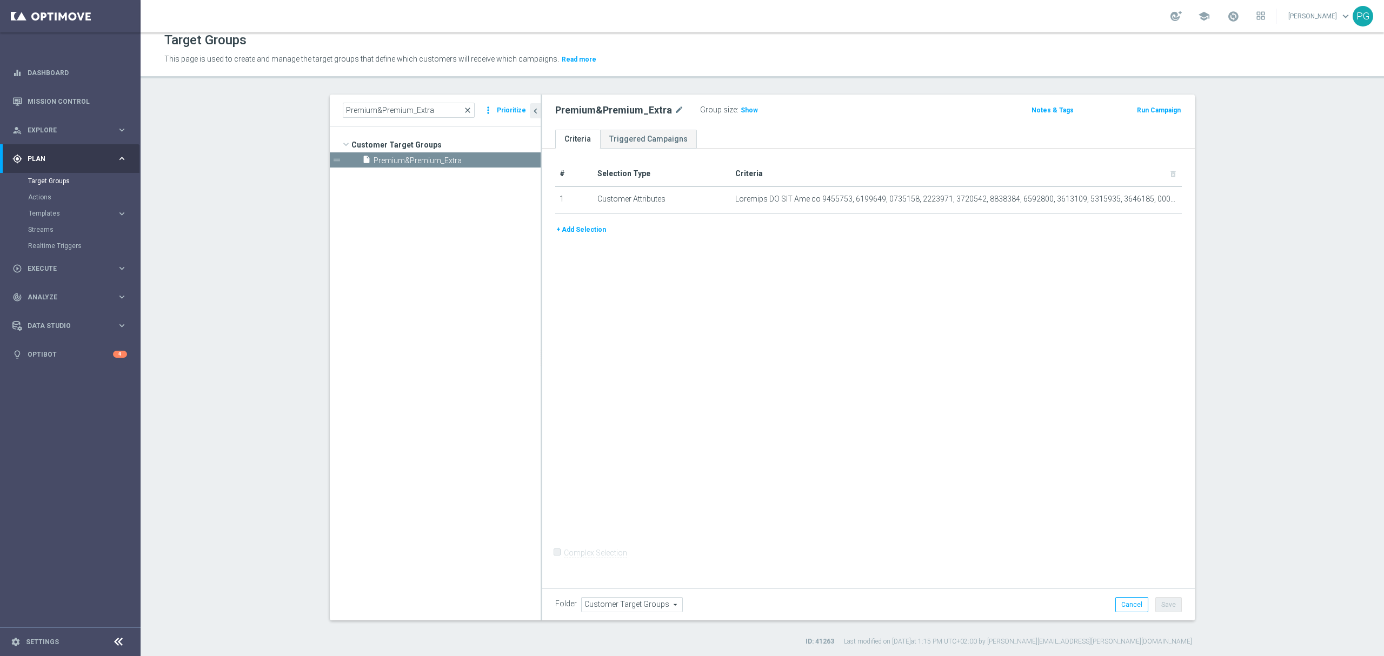
click at [468, 108] on span "close" at bounding box center [467, 110] width 9 height 9
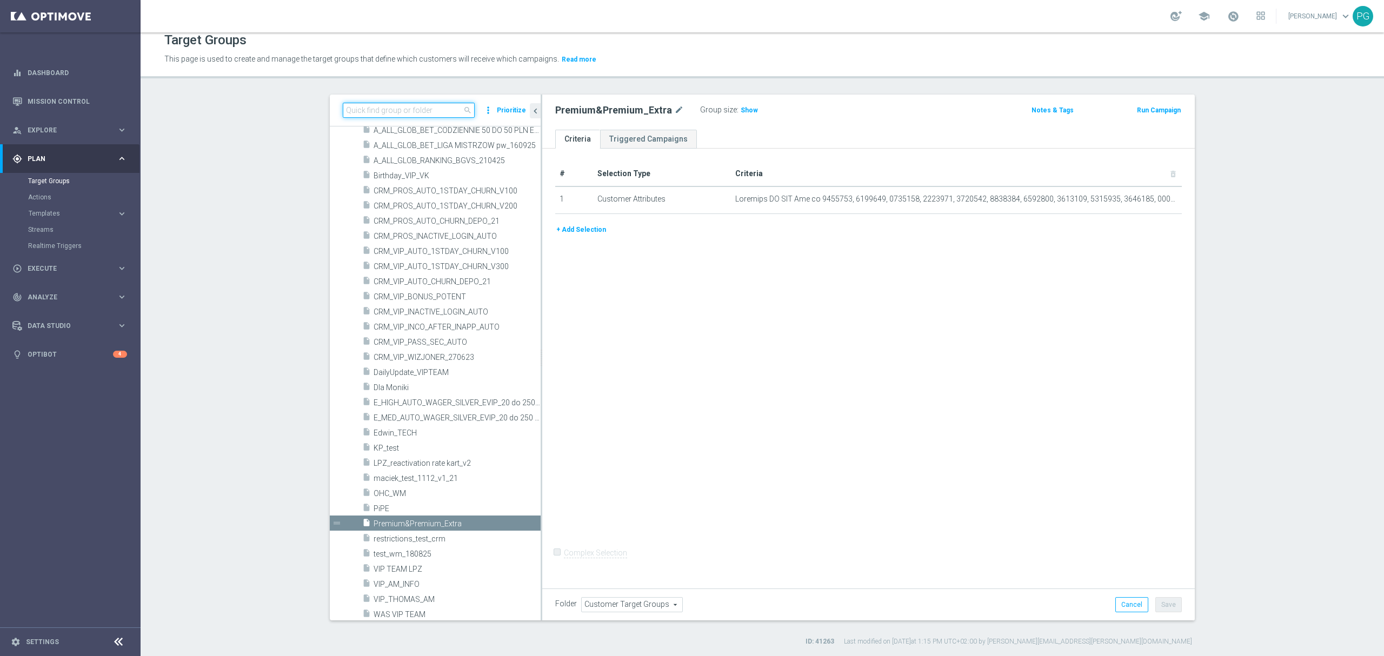
click at [412, 107] on input at bounding box center [409, 110] width 132 height 15
click at [848, 290] on div "# Selection Type Criteria delete_forever 1 Customer Attributes mode_edit delete…" at bounding box center [868, 366] width 653 height 435
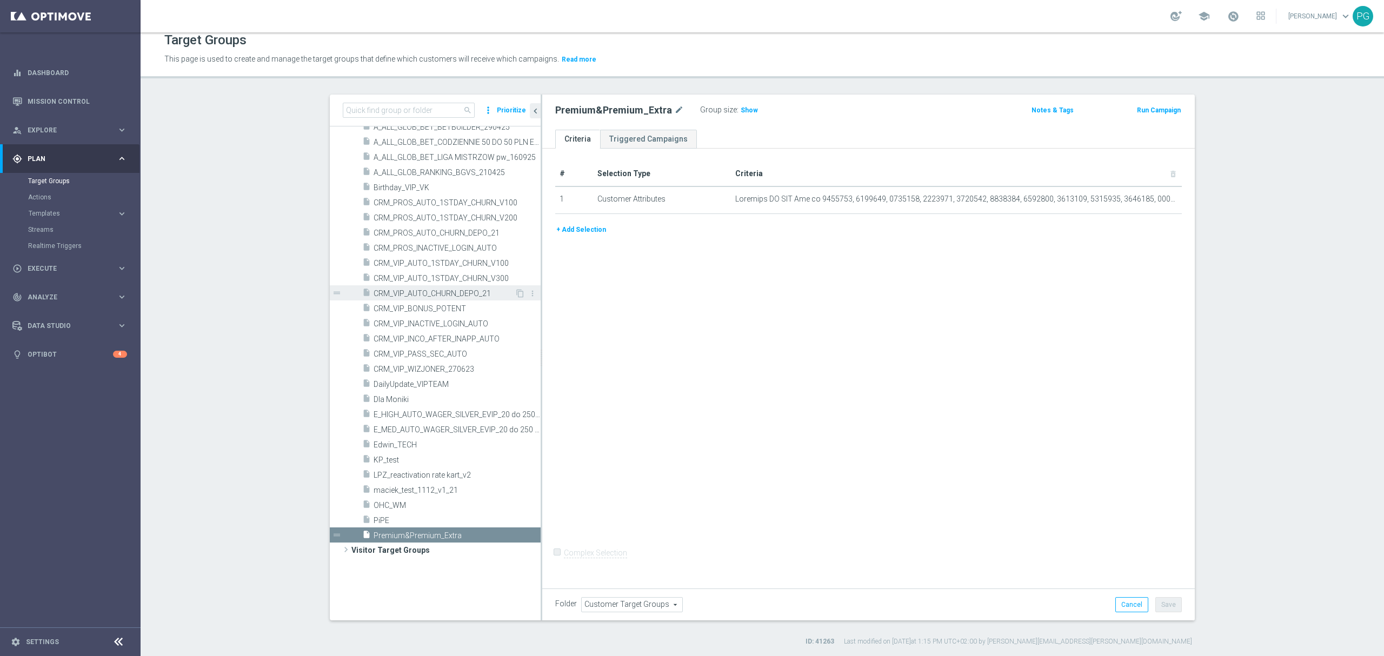
scroll to position [0, 0]
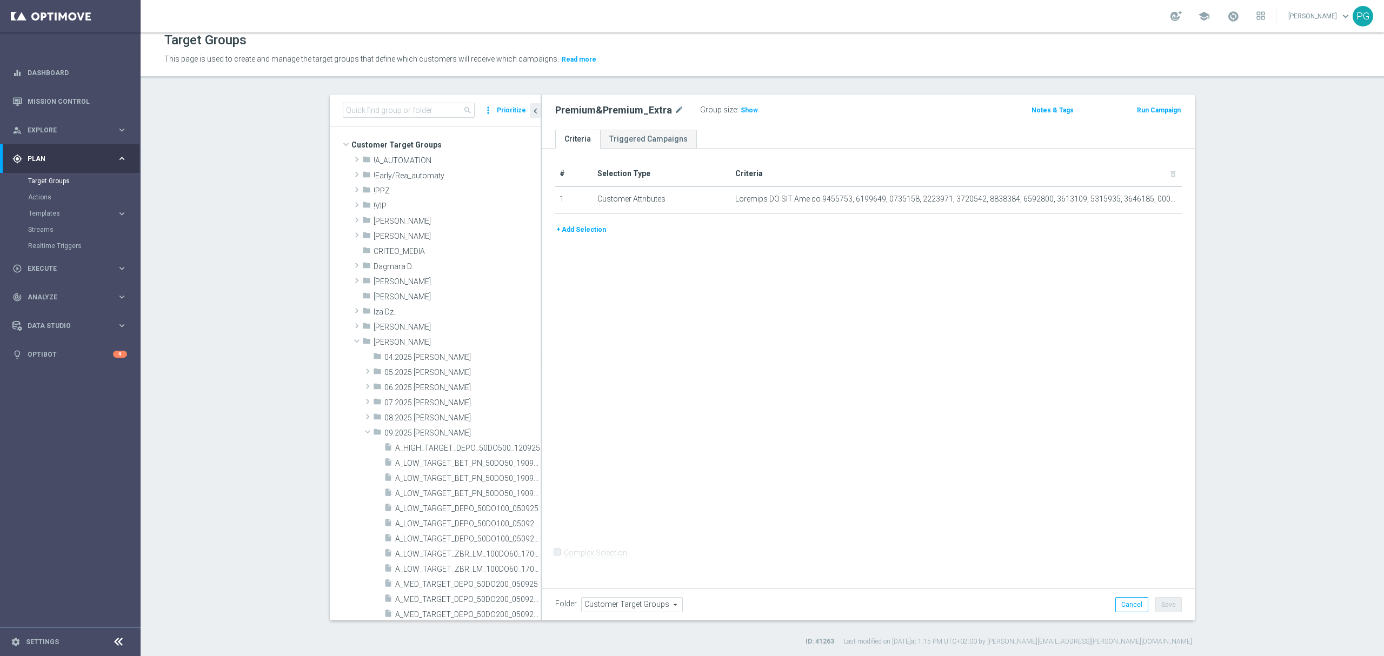
click at [308, 270] on div "search more_vert Prioritize Customer Target Groups library_add create_new_folde…" at bounding box center [762, 371] width 908 height 552
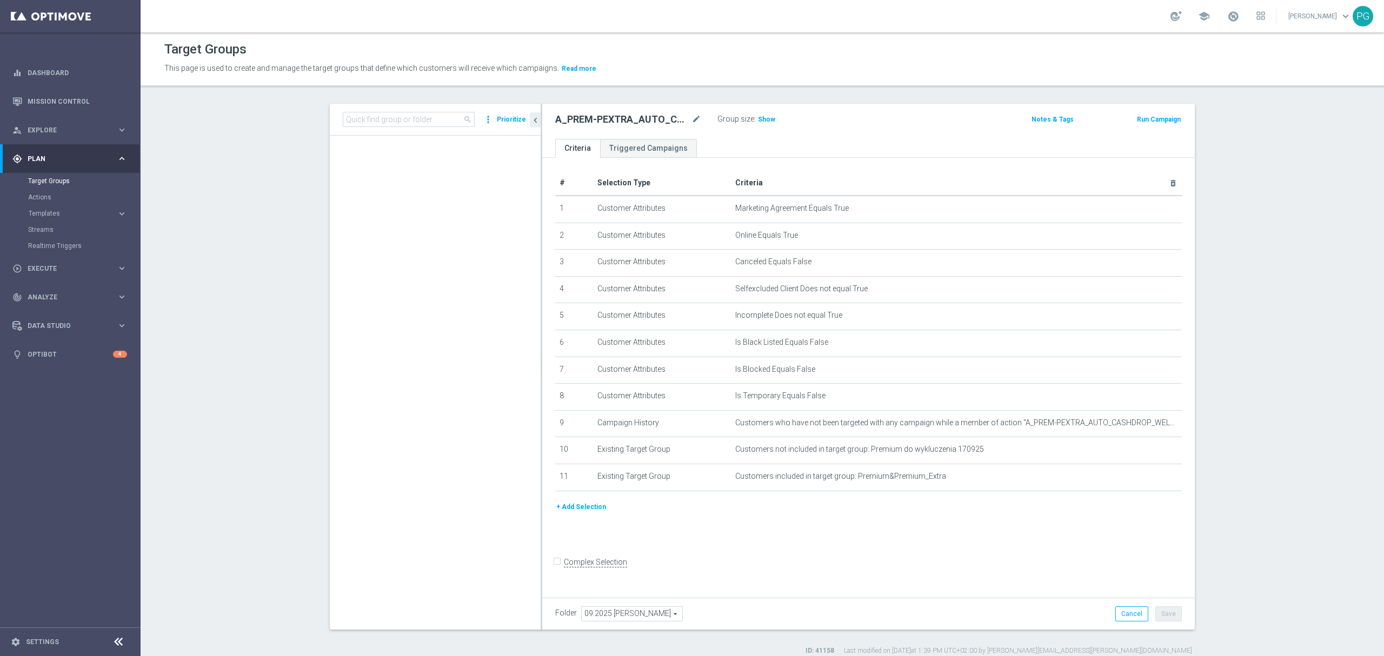
scroll to position [10, 0]
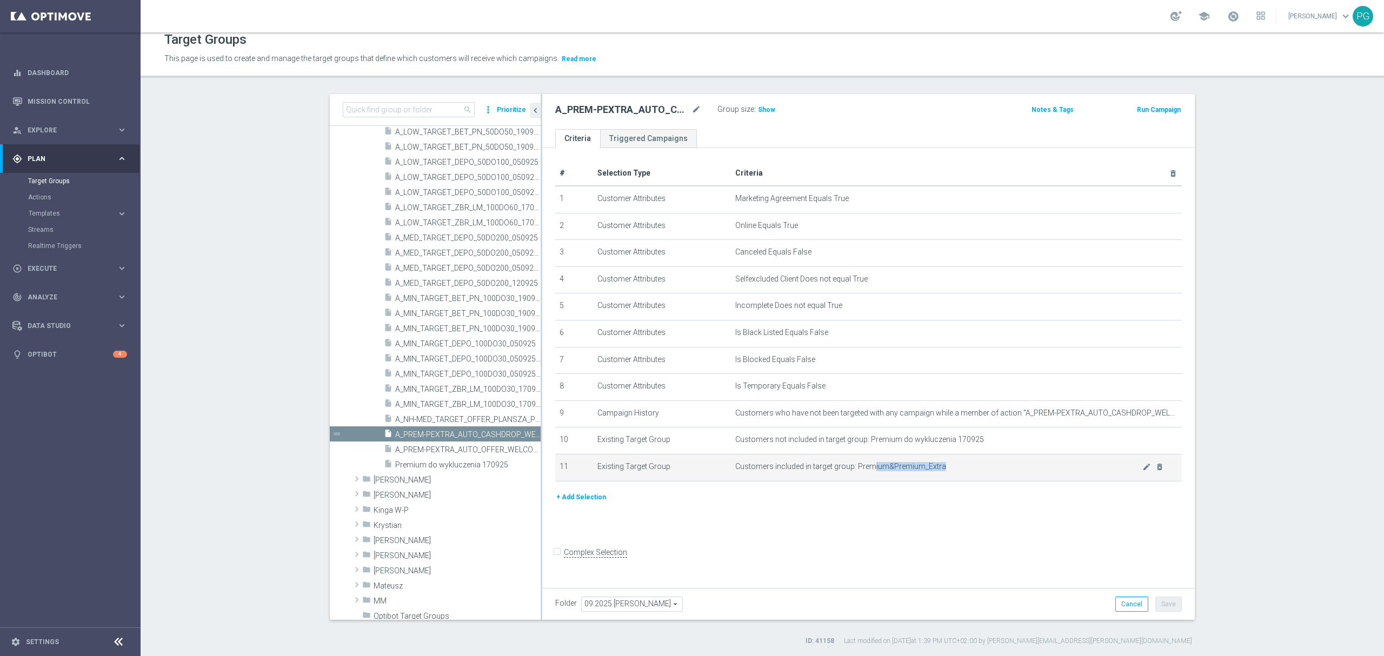
drag, startPoint x: 933, startPoint y: 473, endPoint x: 865, endPoint y: 473, distance: 68.1
click at [865, 472] on span "Customers included in target group: Premium&Premium_Extra" at bounding box center [938, 466] width 407 height 9
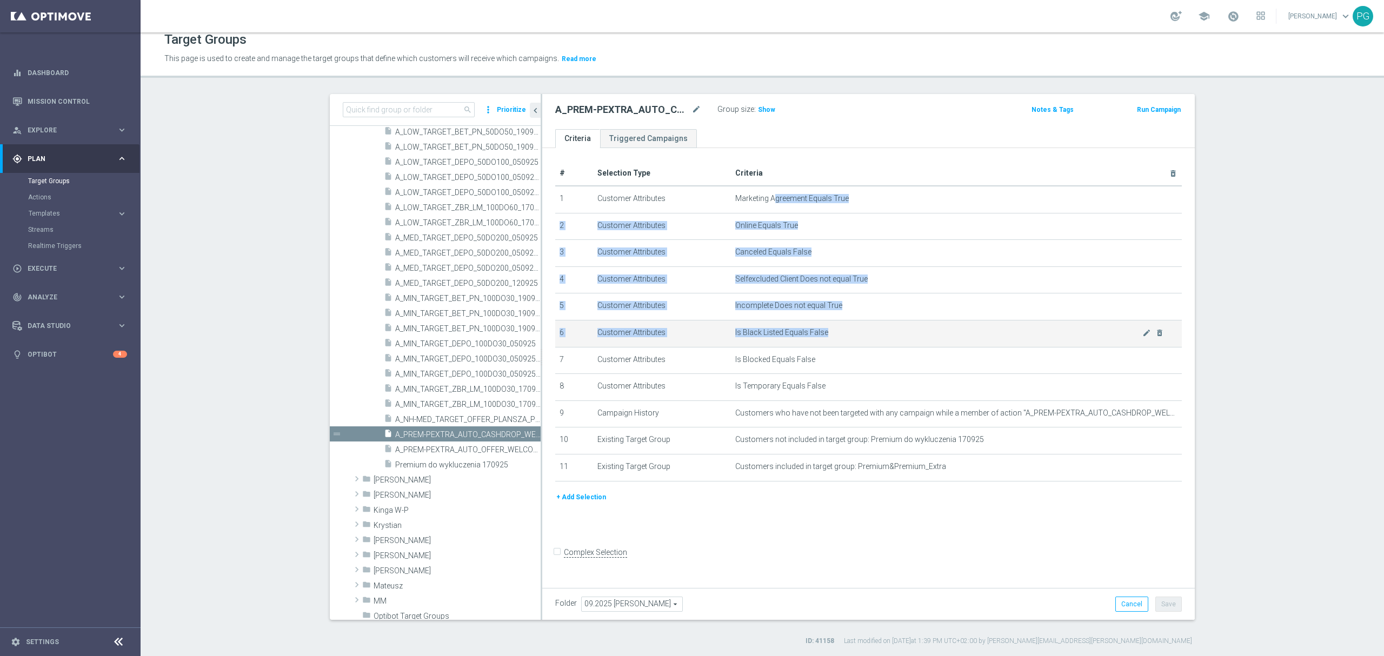
drag, startPoint x: 768, startPoint y: 199, endPoint x: 777, endPoint y: 350, distance: 151.7
click at [777, 350] on tbody "1 Customer Attributes Marketing Agreement Equals True mode_edit delete_forever …" at bounding box center [868, 333] width 627 height 295
click at [779, 337] on span "Is Black Listed Equals False" at bounding box center [938, 332] width 407 height 9
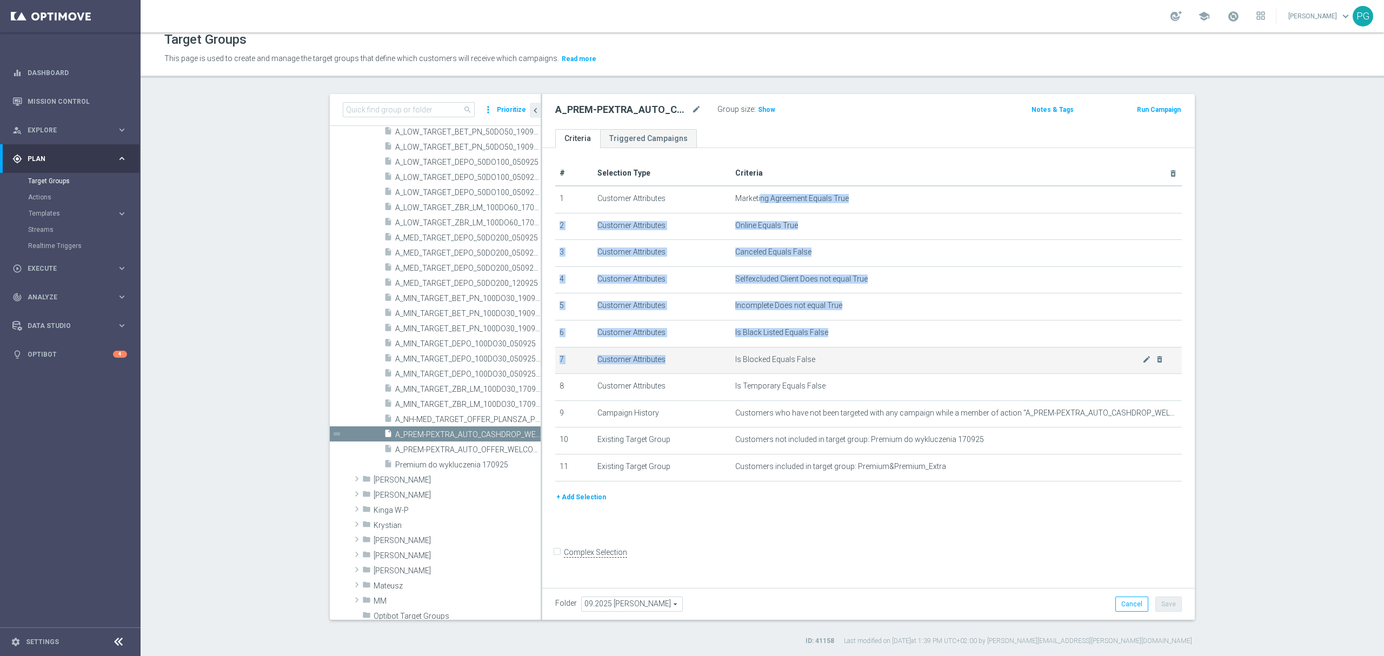
drag, startPoint x: 754, startPoint y: 202, endPoint x: 798, endPoint y: 354, distance: 158.3
click at [798, 354] on tbody "1 Customer Attributes Marketing Agreement Equals True mode_edit delete_forever …" at bounding box center [868, 333] width 627 height 295
click at [798, 354] on td "Is Blocked Equals False mode_edit delete_forever" at bounding box center [957, 360] width 452 height 27
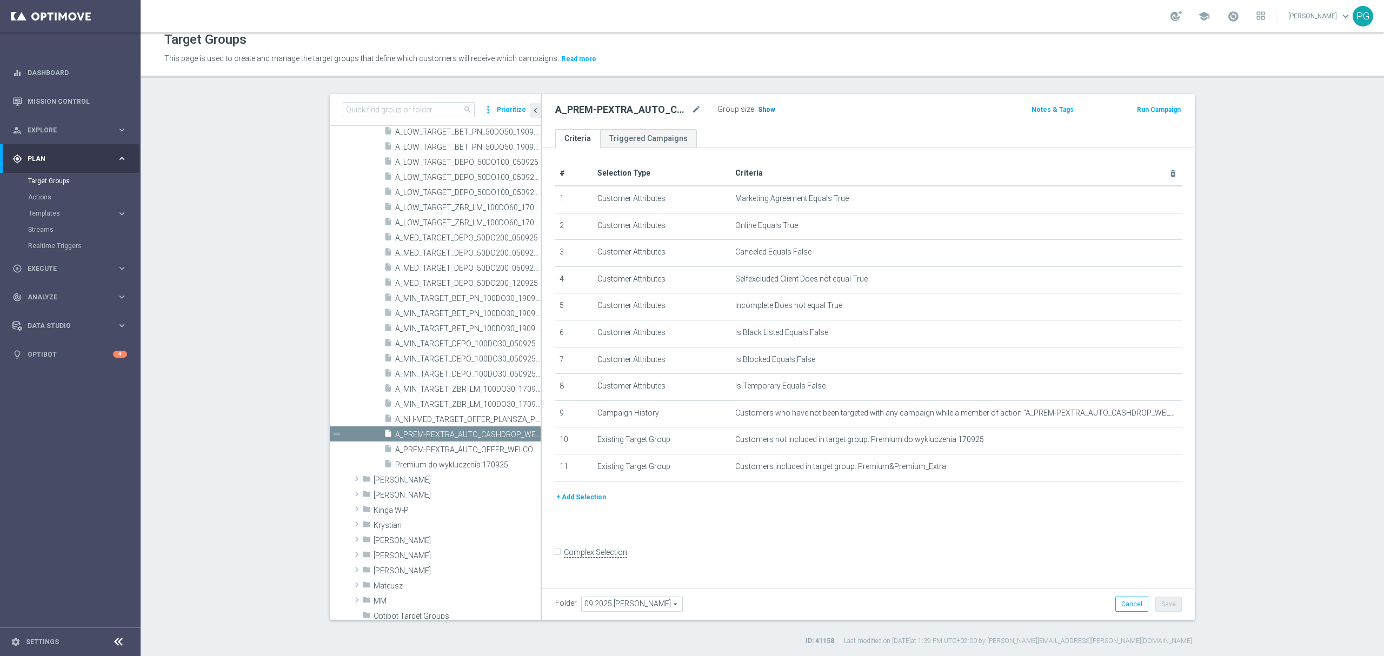
click at [758, 107] on span "Show" at bounding box center [766, 110] width 17 height 8
